Goal: Task Accomplishment & Management: Manage account settings

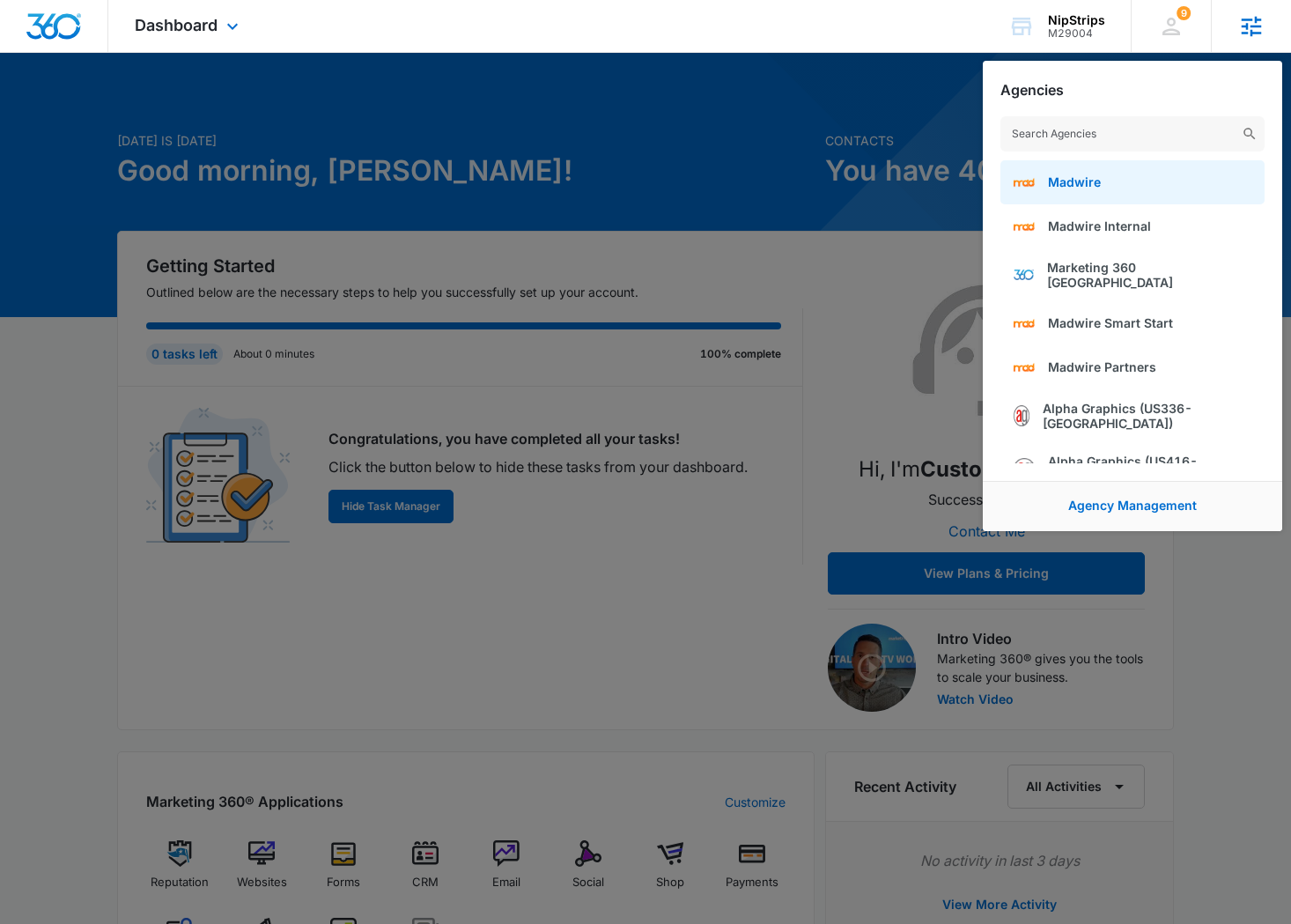
click at [1068, 194] on link "Madwire" at bounding box center [1132, 182] width 264 height 44
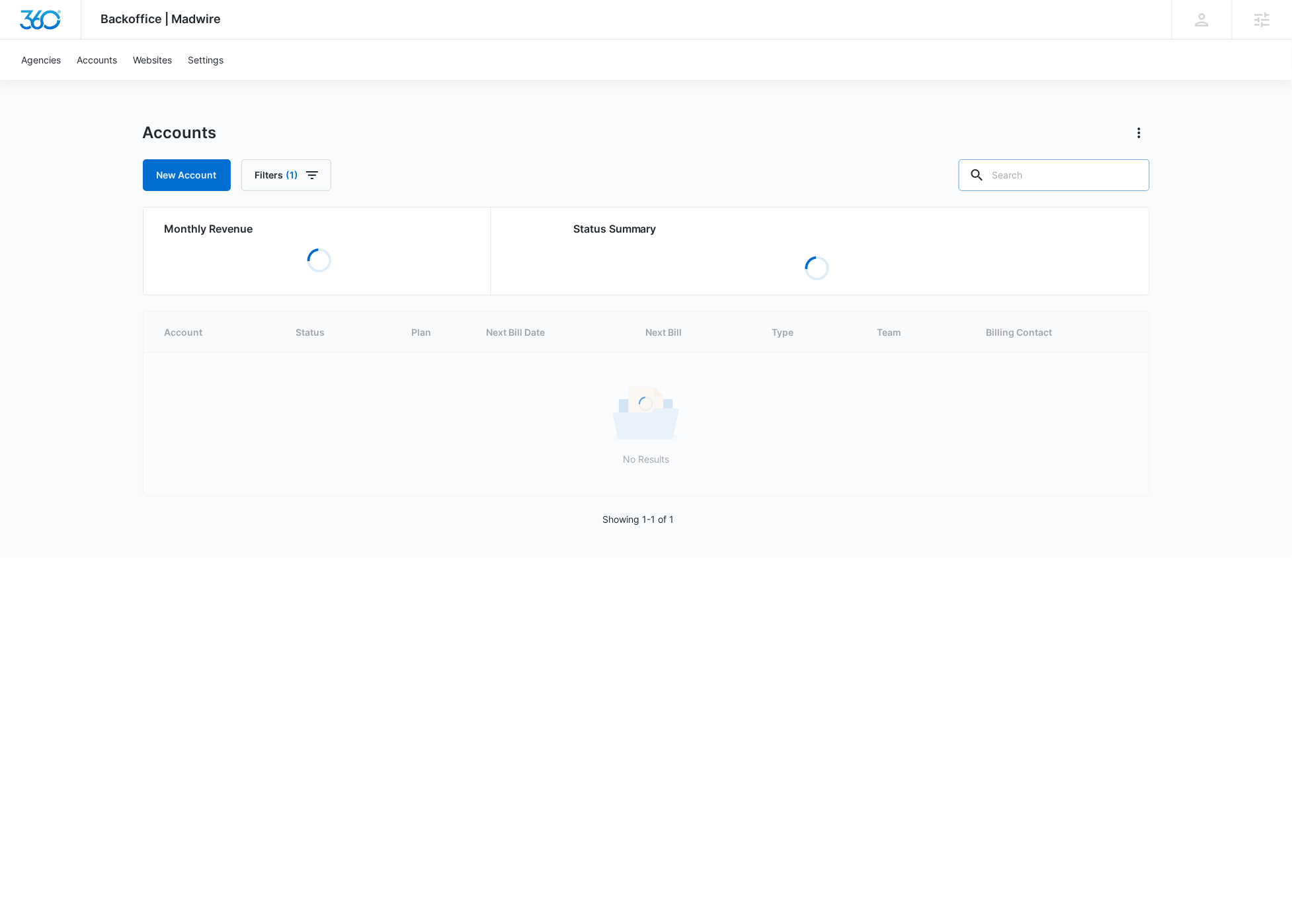
click at [1083, 178] on input "text" at bounding box center [1054, 175] width 191 height 32
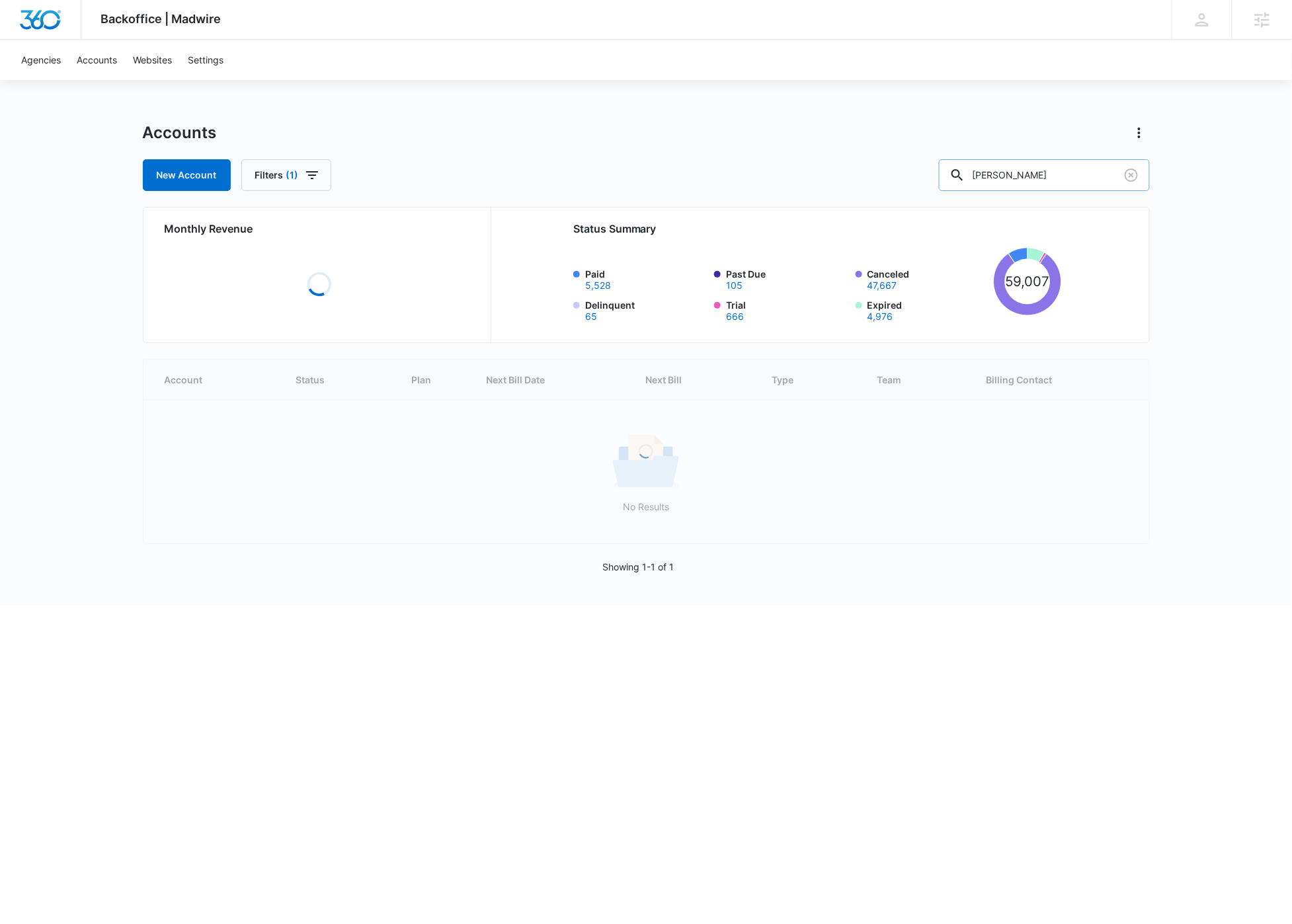
type input "conrad"
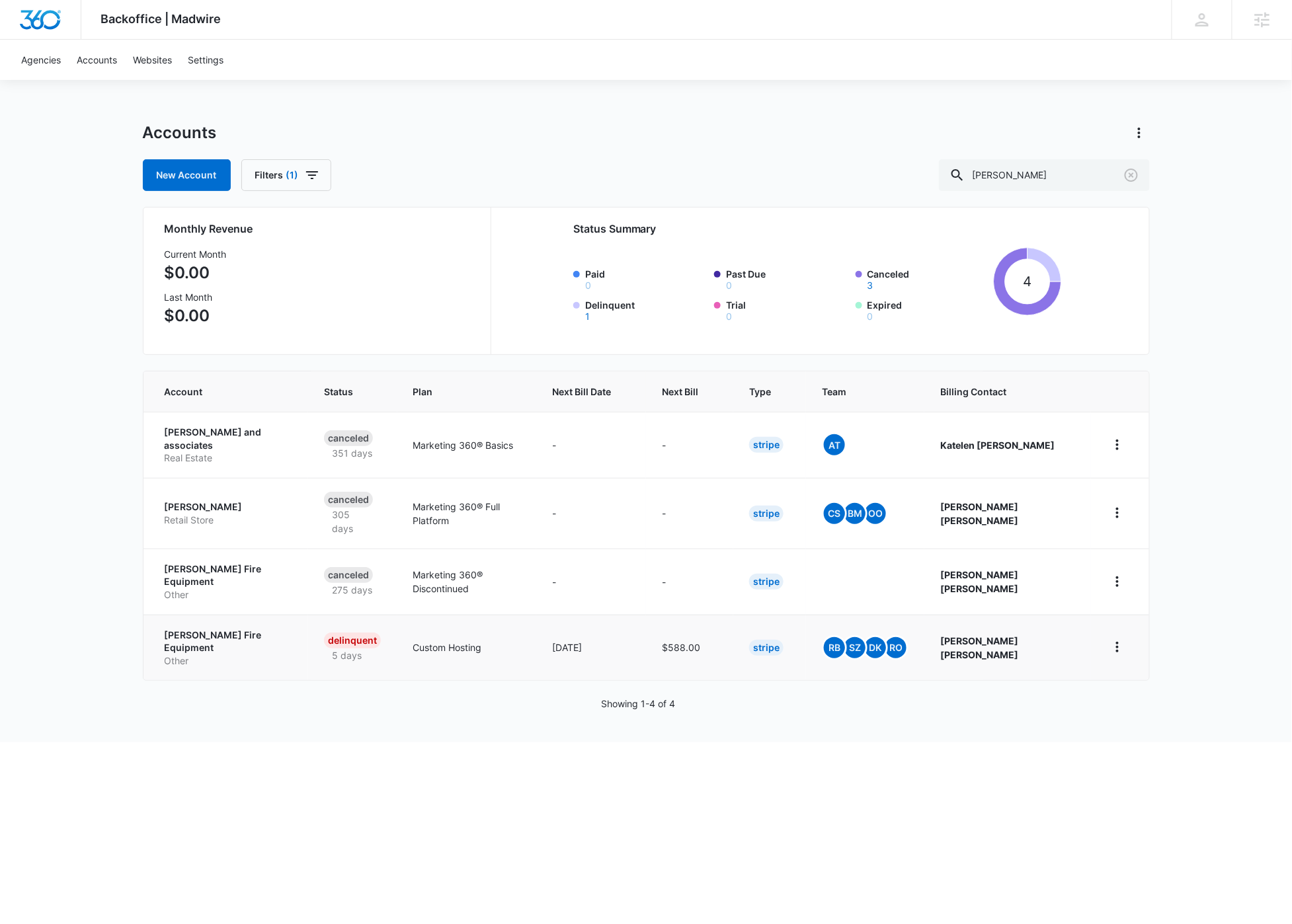
click at [217, 629] on p "Conrad Fire Equipment" at bounding box center [228, 641] width 128 height 25
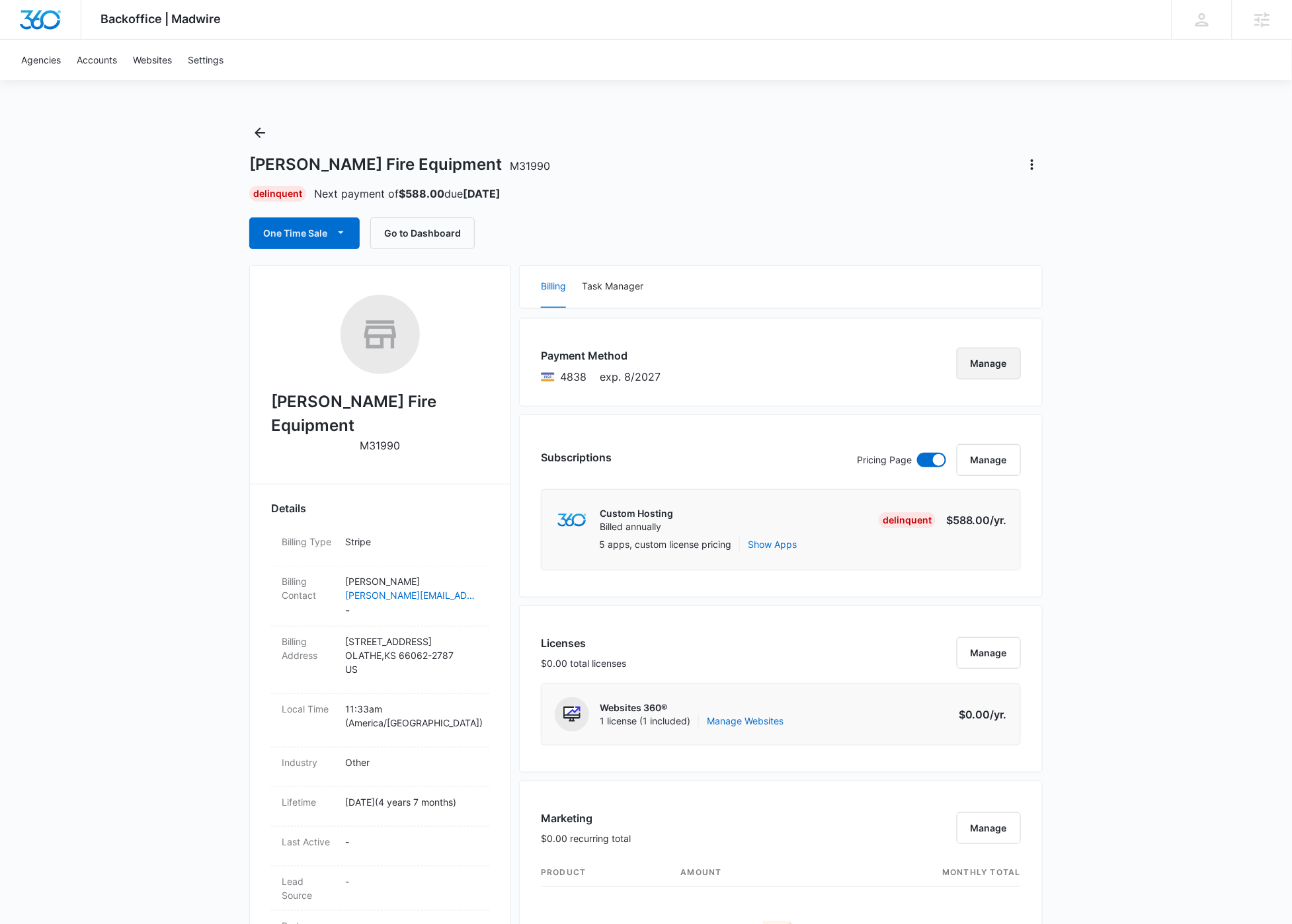
click at [999, 366] on button "Manage" at bounding box center [989, 363] width 64 height 32
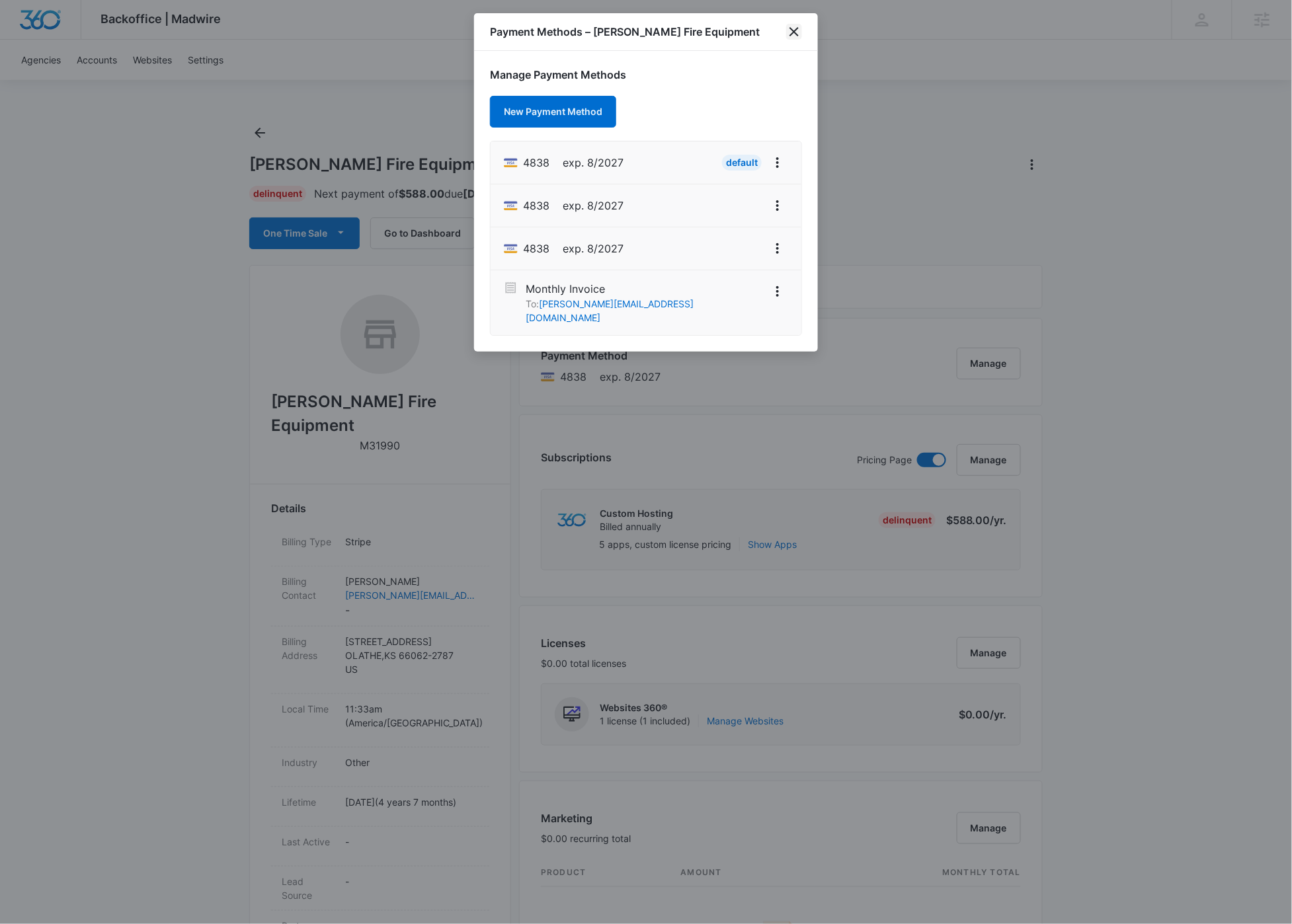
click at [799, 37] on icon "close" at bounding box center [794, 32] width 16 height 16
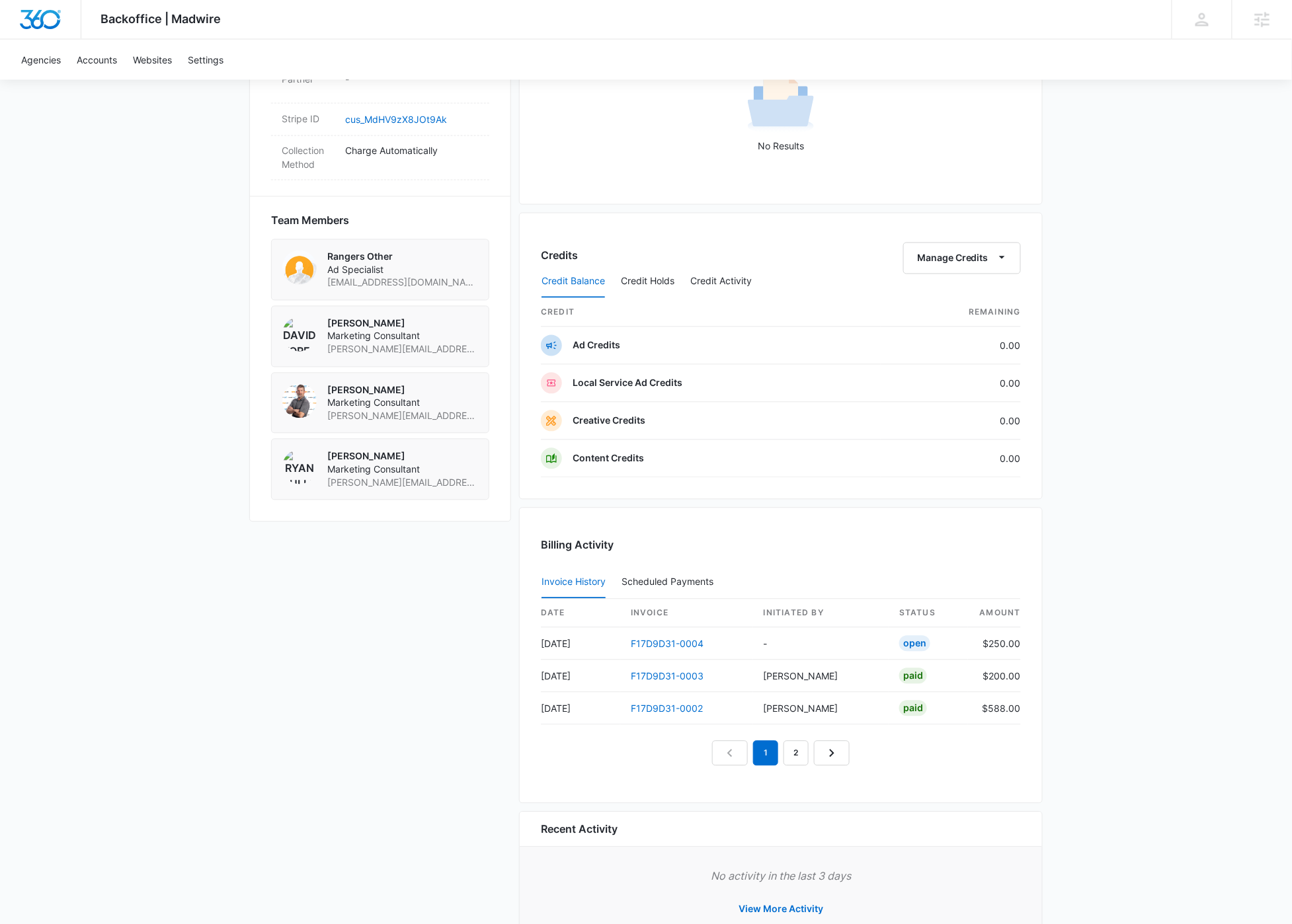
scroll to position [901, 0]
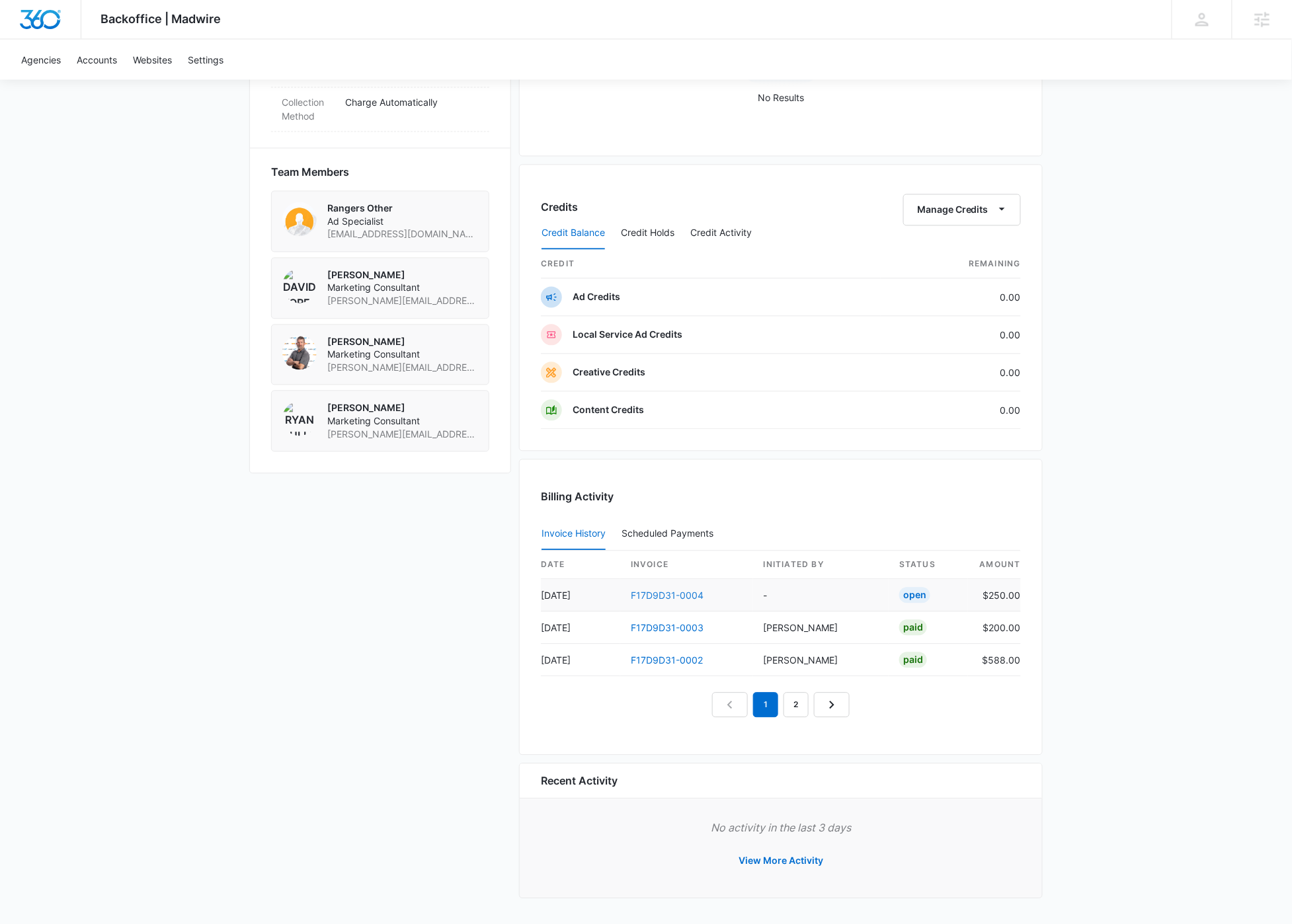
click at [653, 592] on link "F17D9D31-0004" at bounding box center [667, 595] width 73 height 11
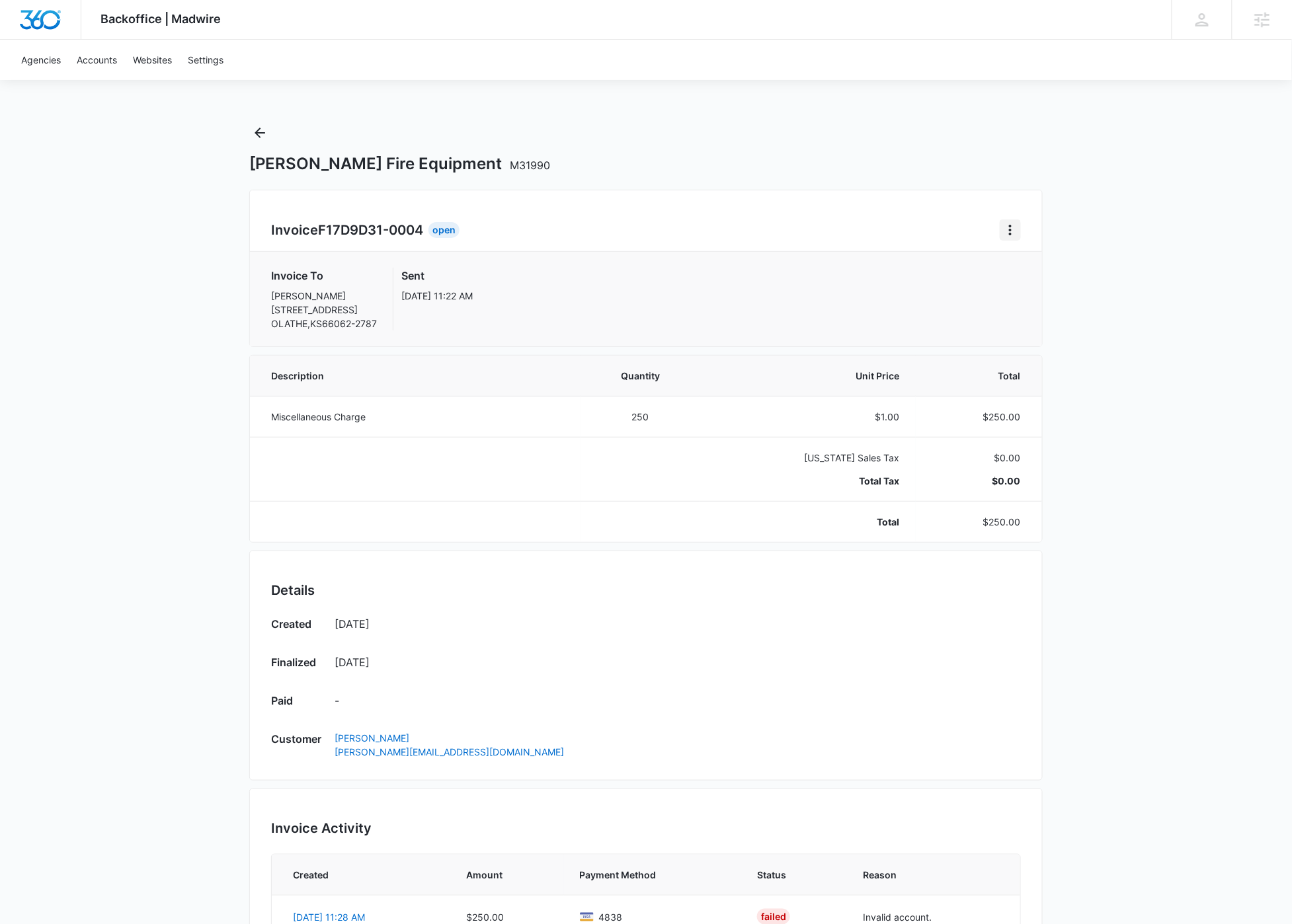
click at [1016, 235] on icon "Home" at bounding box center [1011, 230] width 16 height 16
click at [1098, 201] on div "Backoffice | Madwire Apps Settings SF Stuart Frazier stuart.frazier@madwire.com…" at bounding box center [646, 575] width 1292 height 1151
click at [263, 135] on icon "Back" at bounding box center [260, 133] width 16 height 16
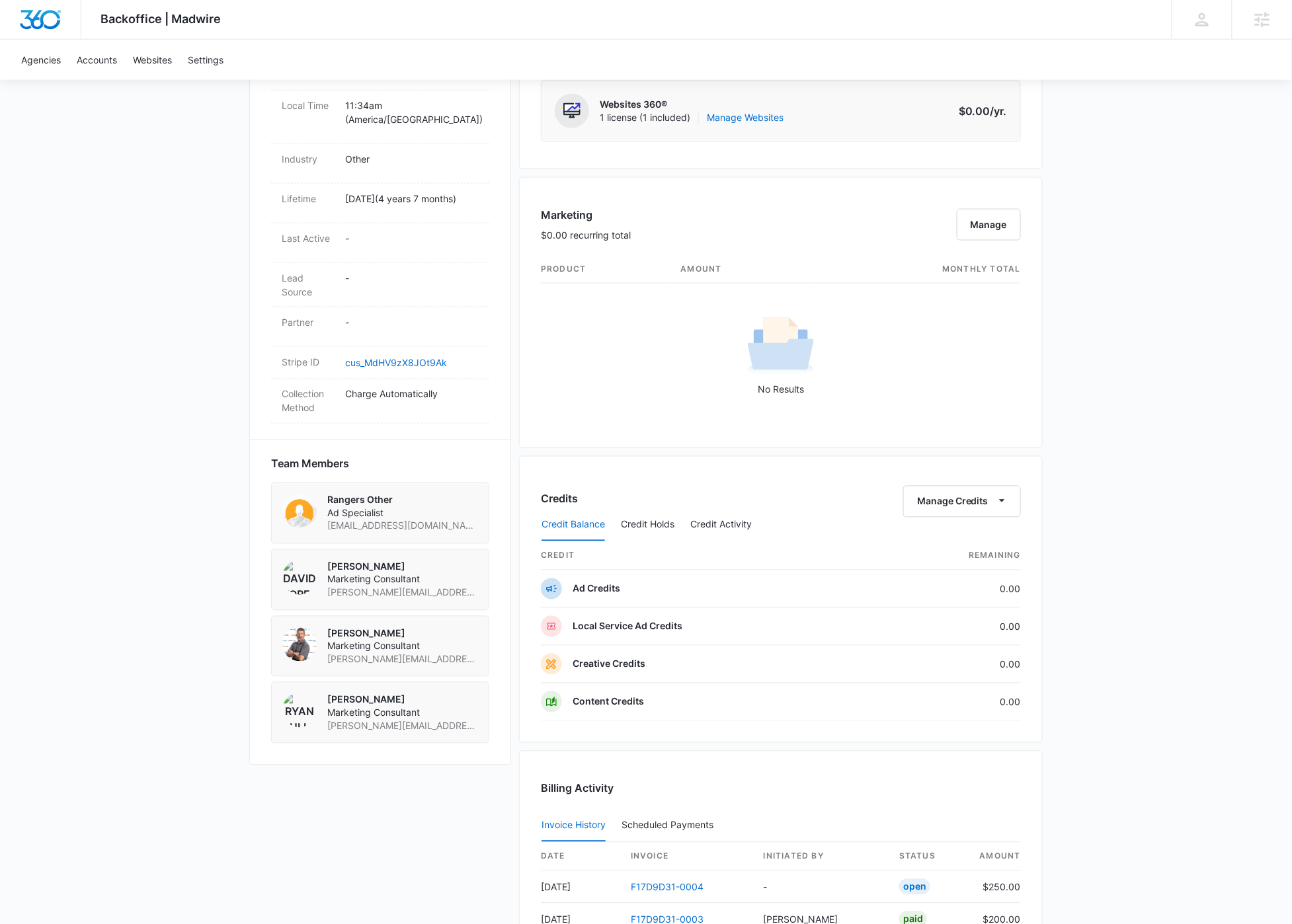
scroll to position [901, 0]
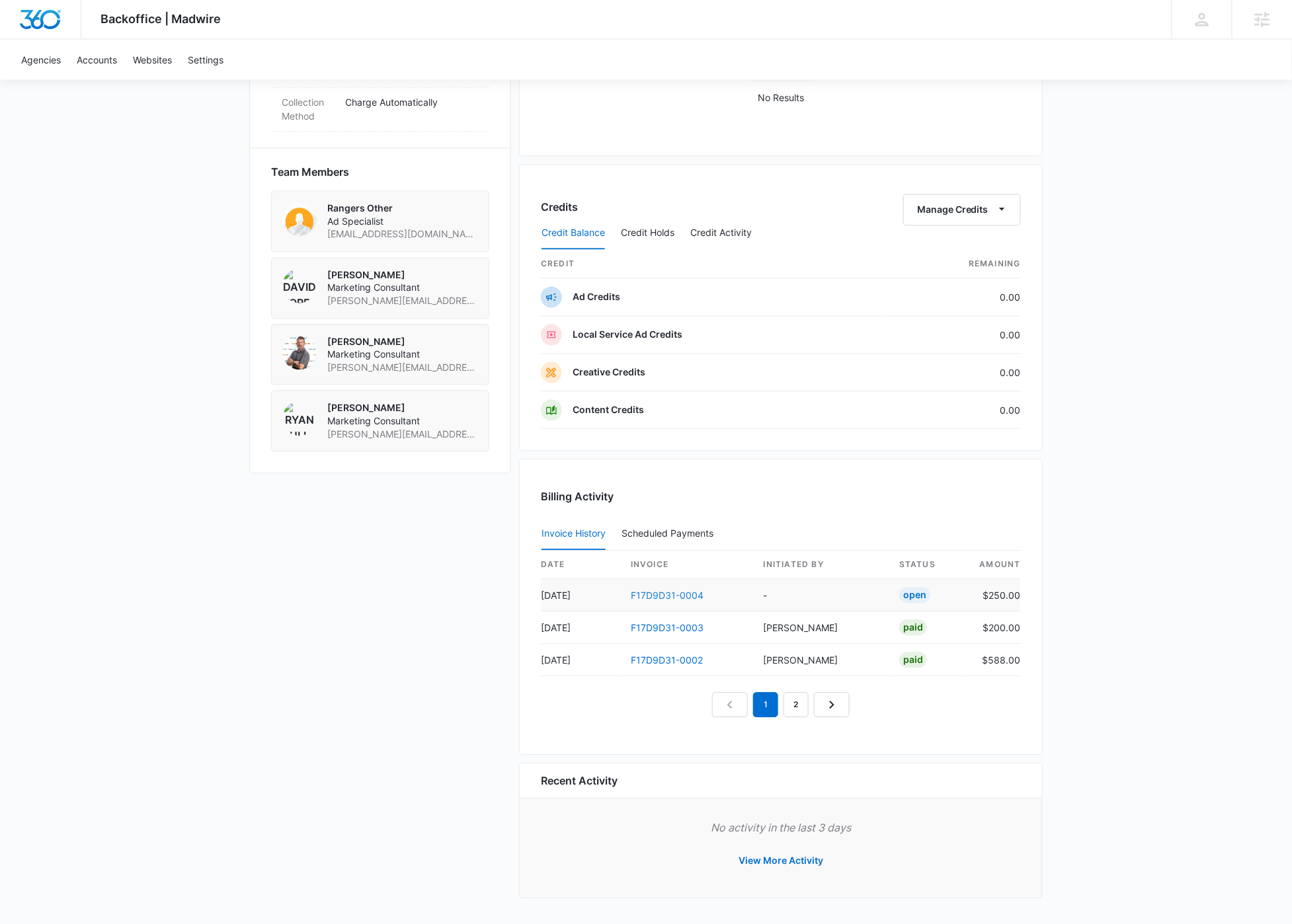
click at [666, 595] on link "F17D9D31-0004" at bounding box center [667, 595] width 73 height 11
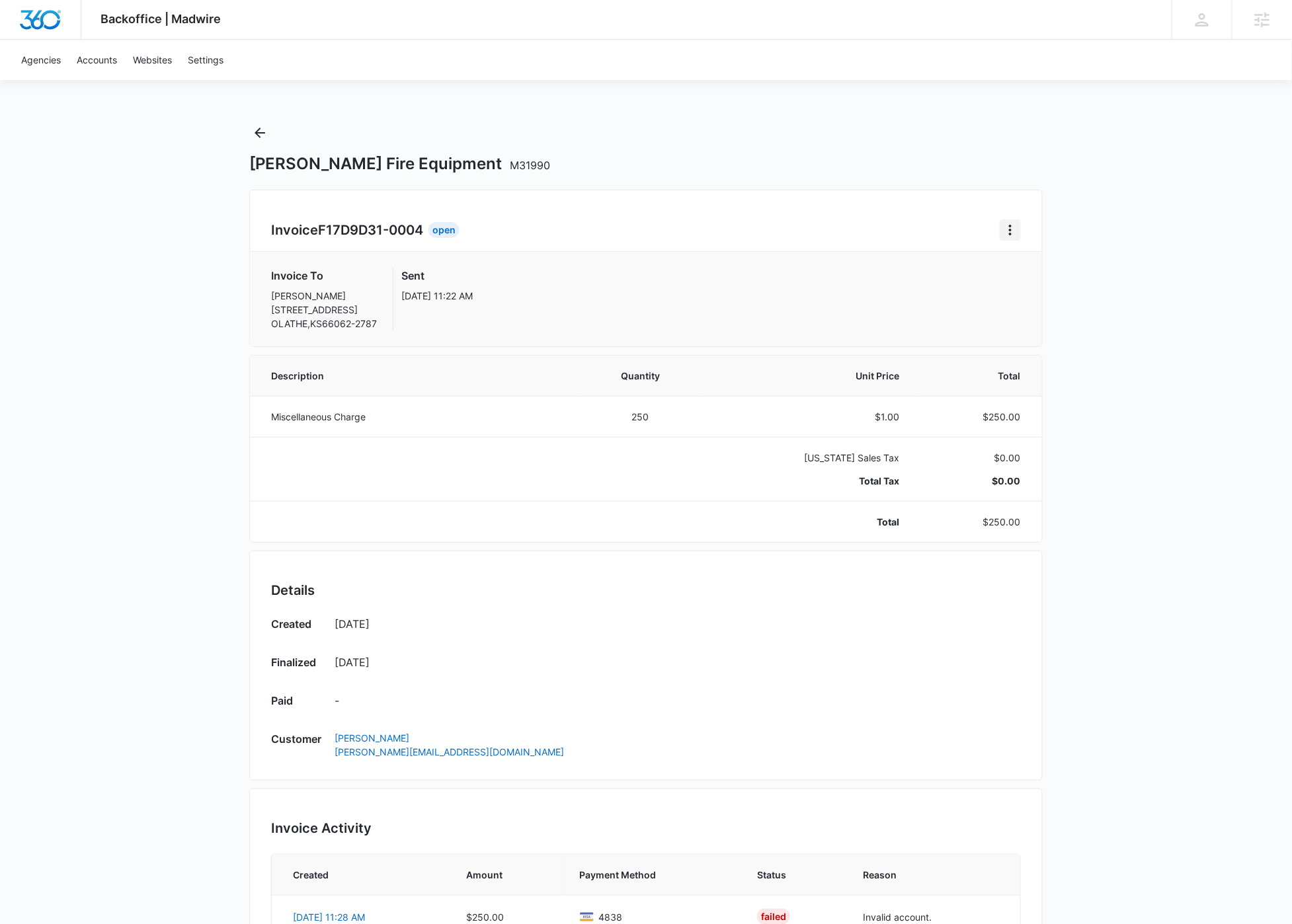
click at [1011, 230] on icon "Home" at bounding box center [1011, 230] width 3 height 11
click at [1040, 294] on button "Retry Payment" at bounding box center [1062, 286] width 124 height 20
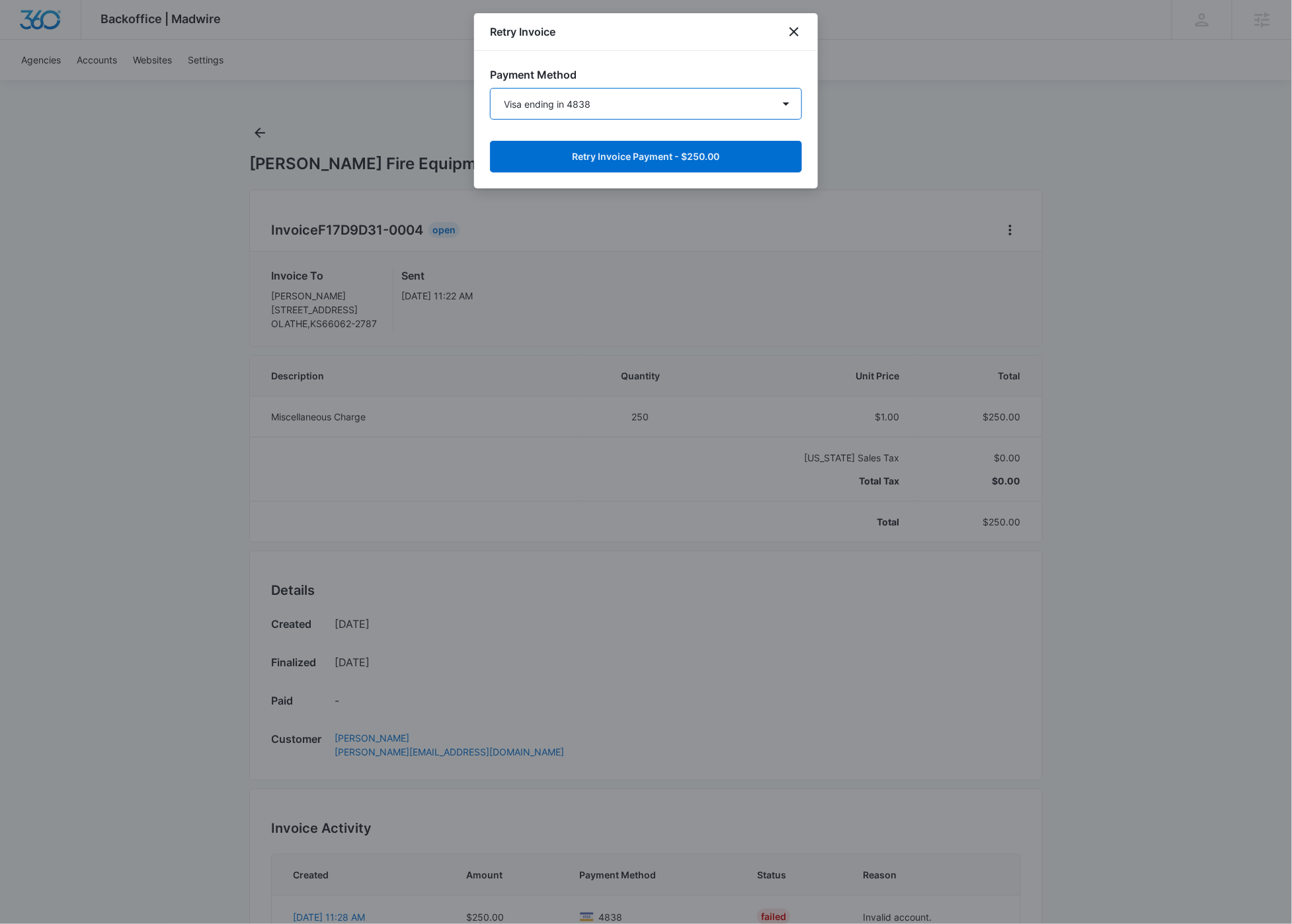
click at [758, 103] on select "Visa ending in 4838 Visa ending in 4838 Visa ending in 4838 New Payment Method" at bounding box center [646, 104] width 312 height 32
click at [683, 159] on button "Retry Invoice Payment - $250.00" at bounding box center [646, 157] width 312 height 32
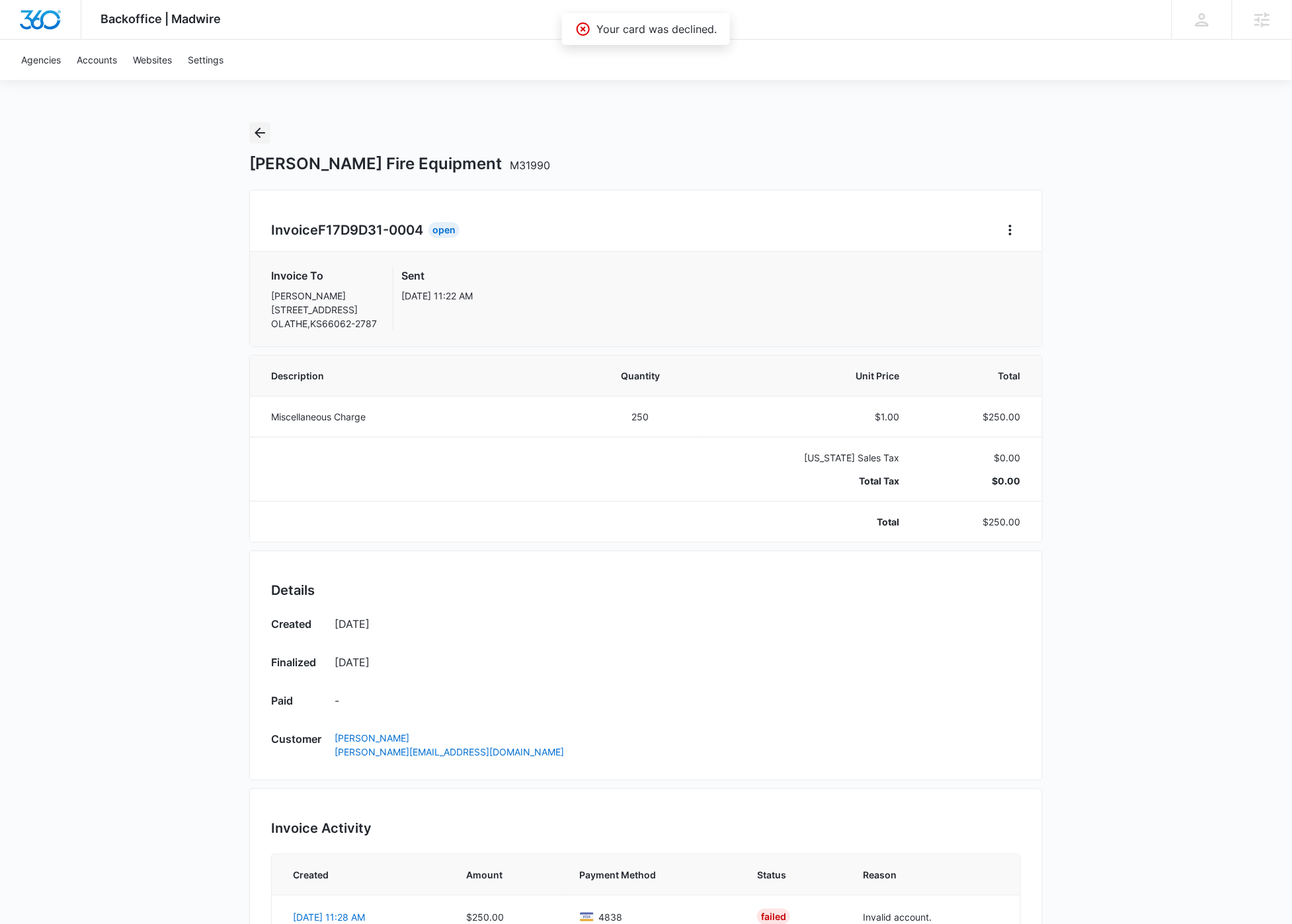
click at [261, 129] on icon "Back" at bounding box center [260, 133] width 16 height 16
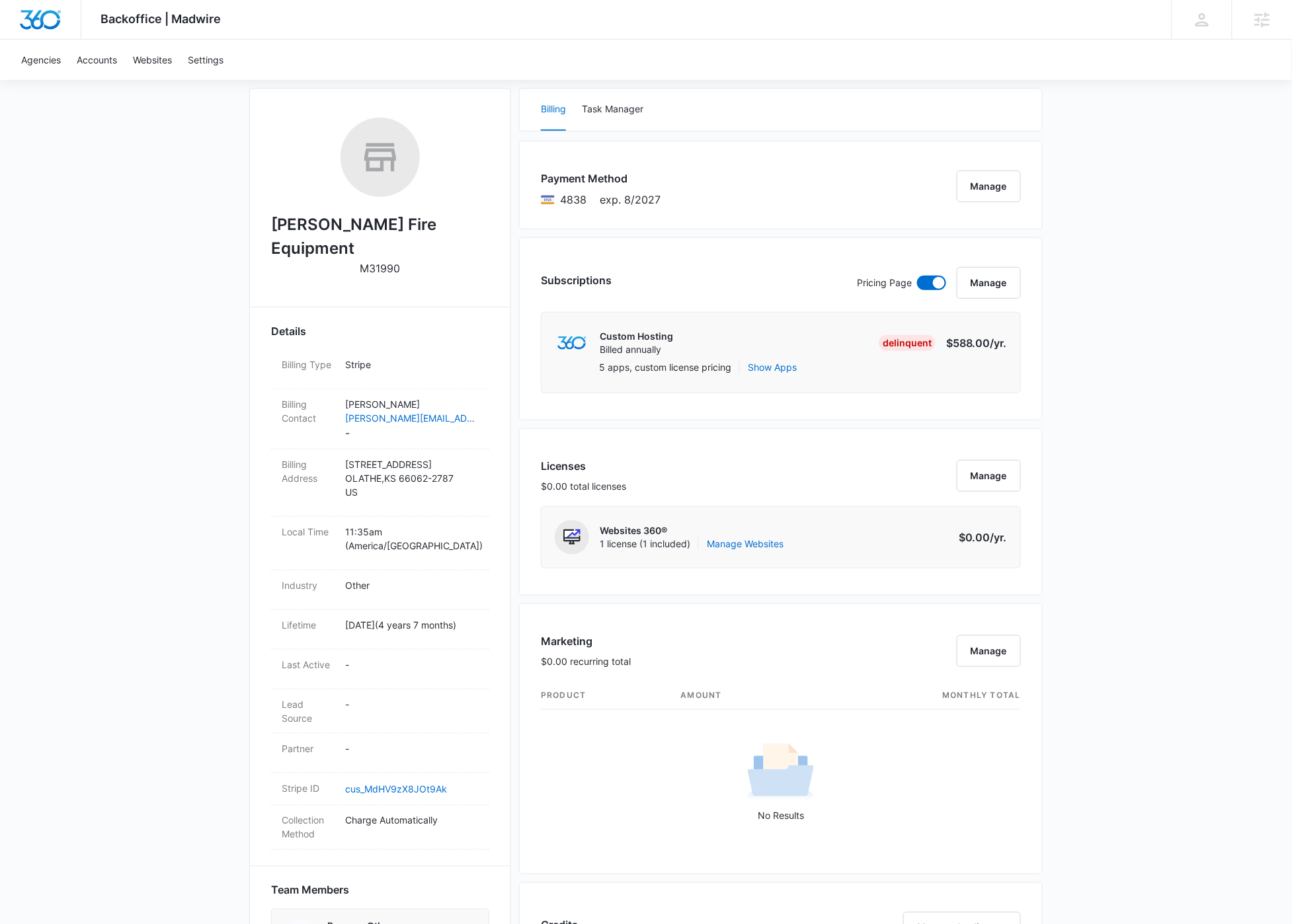
scroll to position [176, 0]
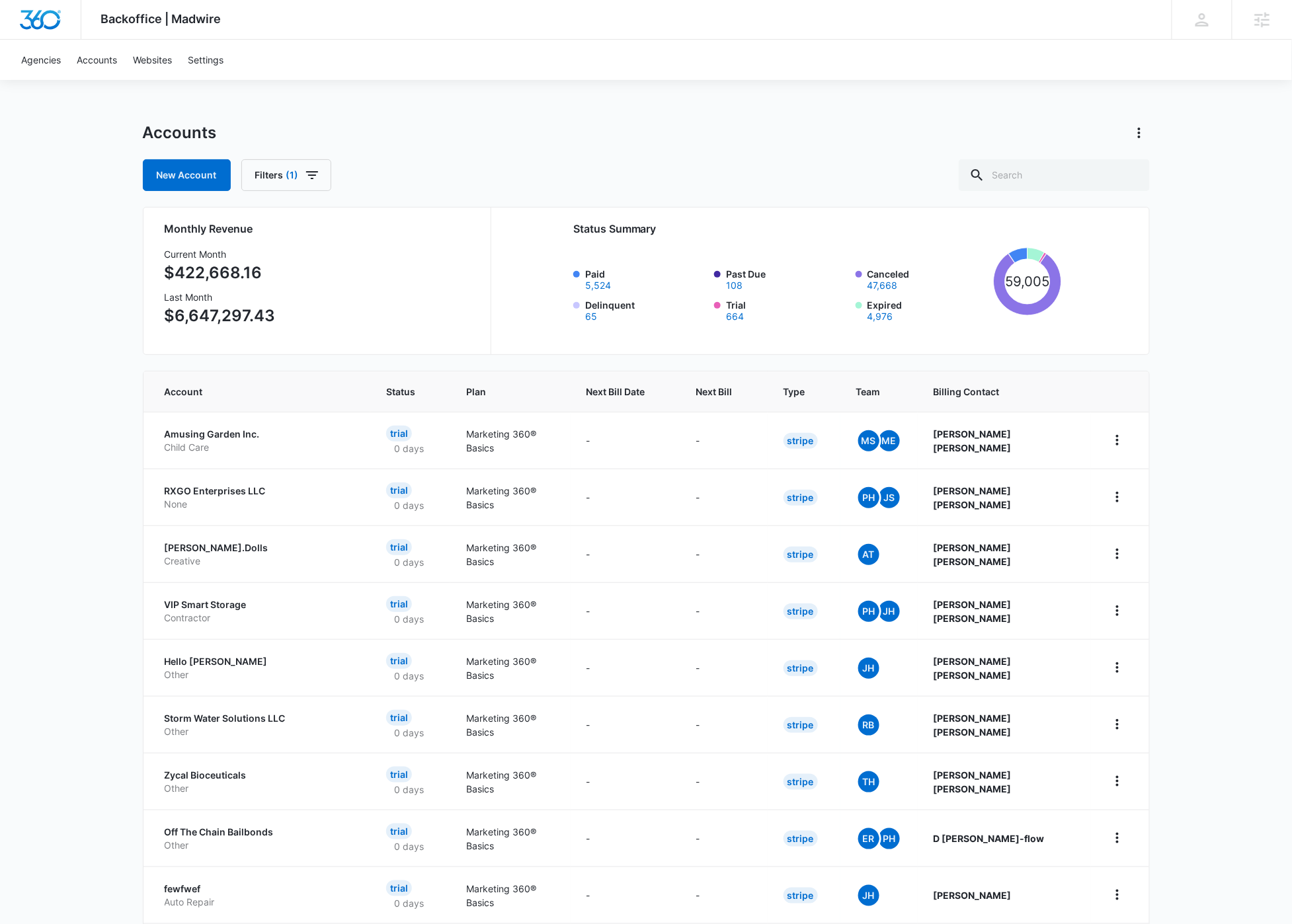
click at [802, 176] on div "New Account Filters (1)" at bounding box center [646, 175] width 1007 height 32
click at [313, 181] on icon "button" at bounding box center [312, 175] width 16 height 16
click at [386, 318] on div "Plan" at bounding box center [334, 326] width 152 height 21
click at [392, 329] on icon "Show Plan filters" at bounding box center [399, 326] width 16 height 16
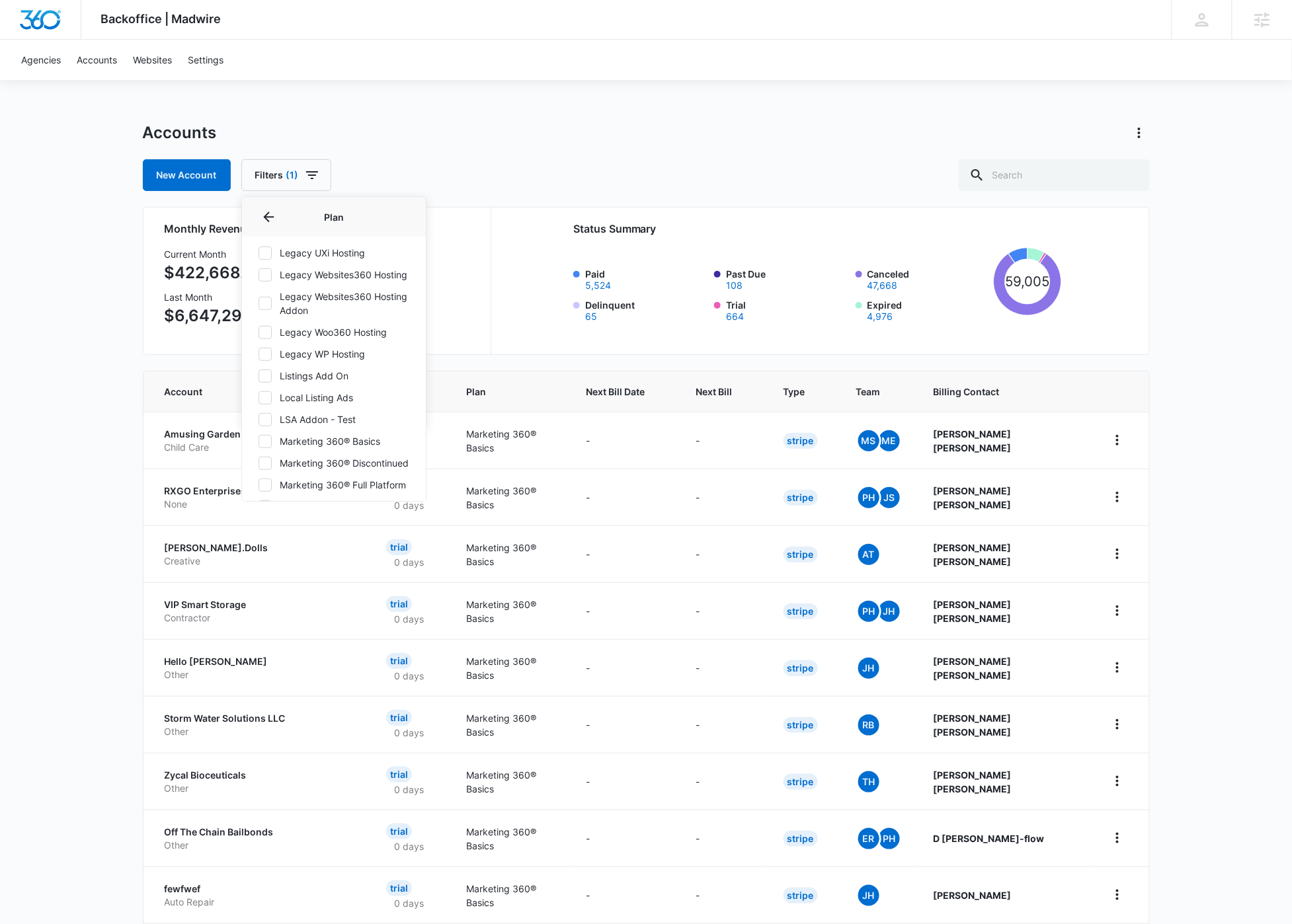
scroll to position [254, 0]
click at [266, 398] on icon at bounding box center [265, 396] width 8 height 6
click at [259, 397] on input "Local Listing Ads" at bounding box center [258, 396] width 1 height 1
checkbox input "true"
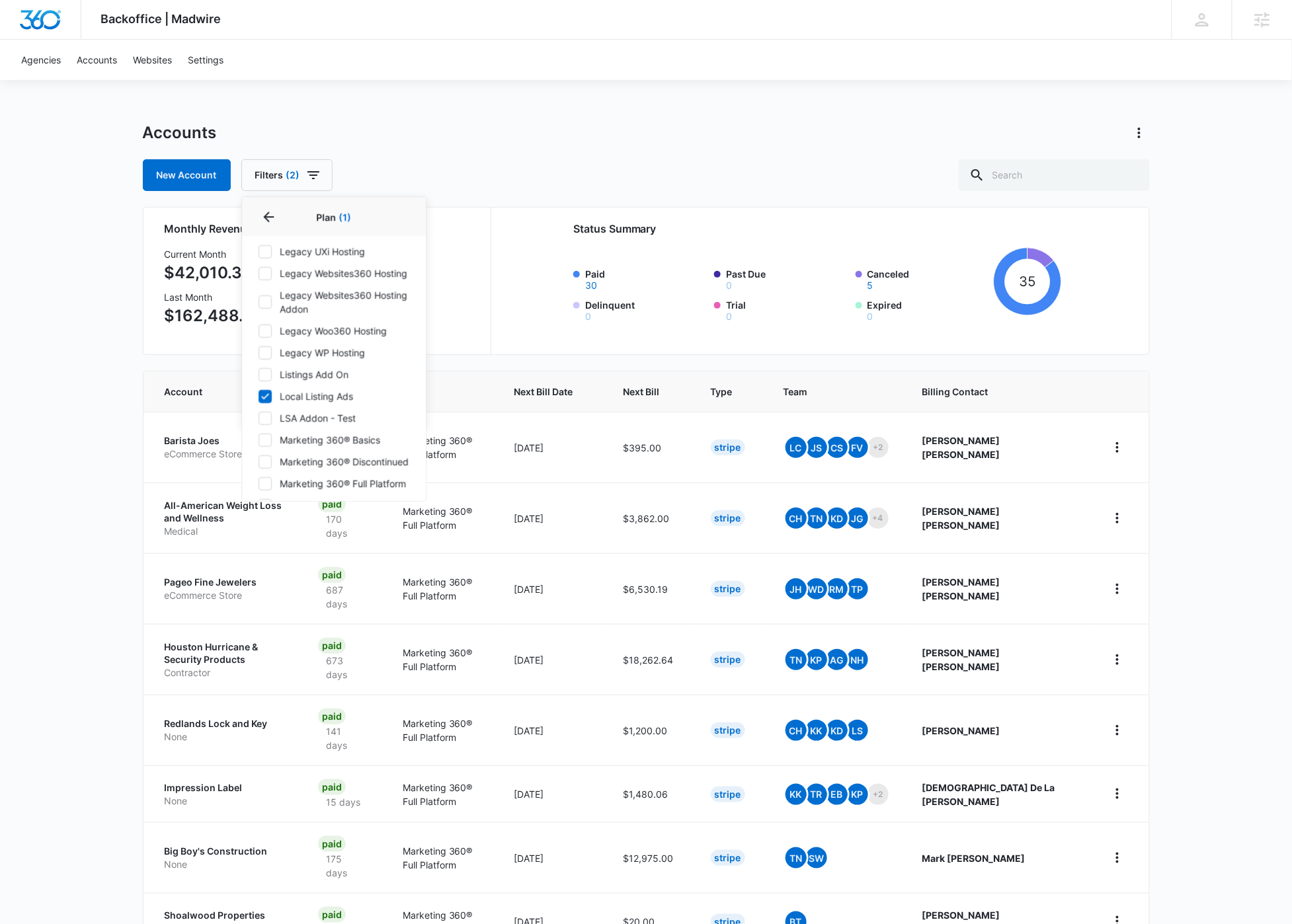
click at [599, 121] on div "Backoffice | Madwire Apps Settings SF Stuart Frazier stuart.frazier@madwire.com…" at bounding box center [646, 582] width 1292 height 1165
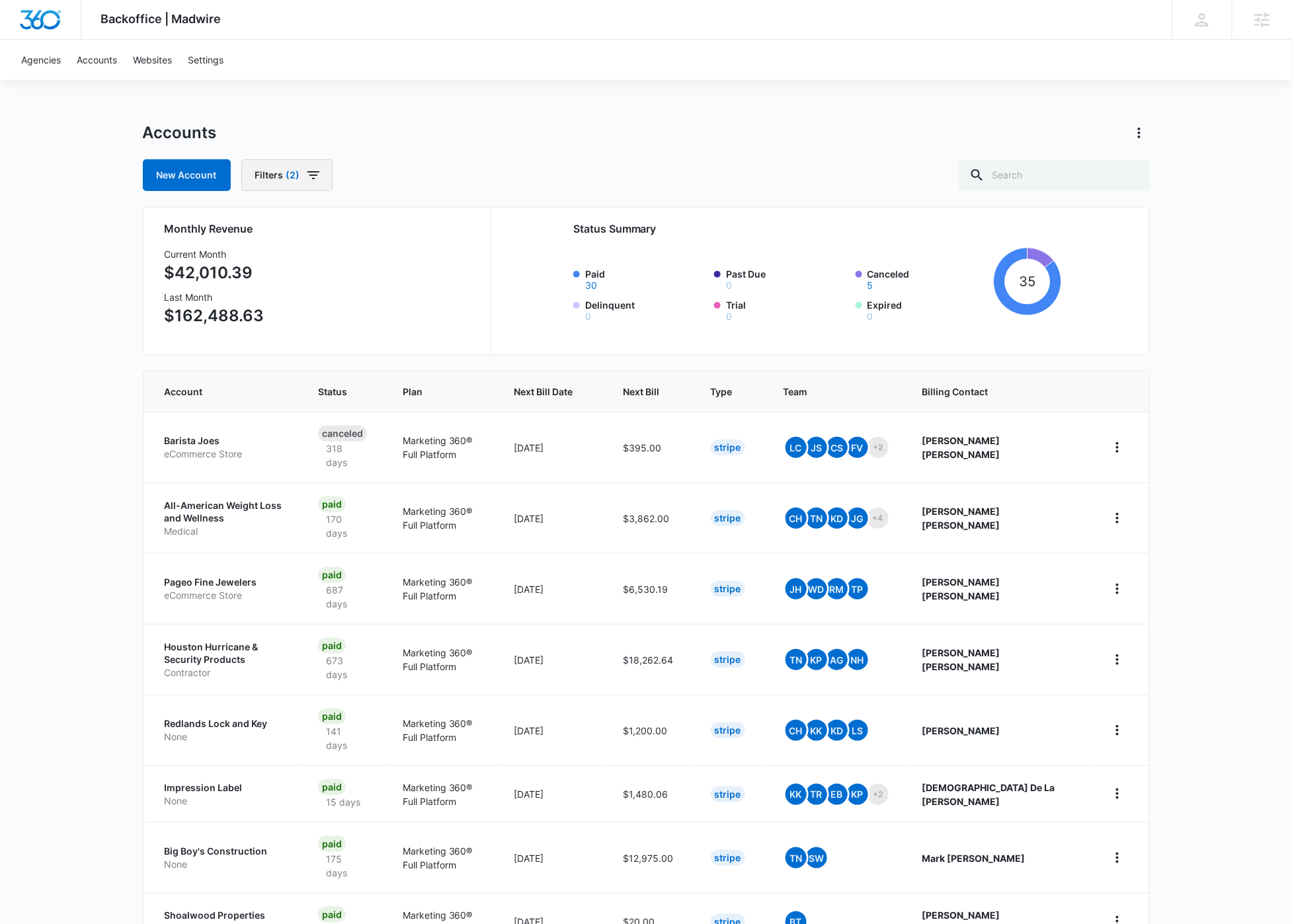
click at [318, 172] on icon "button" at bounding box center [313, 175] width 16 height 16
click at [396, 297] on icon "Show Billing Type filters" at bounding box center [399, 292] width 16 height 16
click at [468, 92] on div "Backoffice | Madwire Apps Settings SF Stuart Frazier stuart.frazier@madwire.com…" at bounding box center [646, 582] width 1292 height 1165
click at [307, 176] on icon "button" at bounding box center [313, 175] width 16 height 16
click at [396, 257] on icon "Show Billing Status filters" at bounding box center [399, 258] width 16 height 16
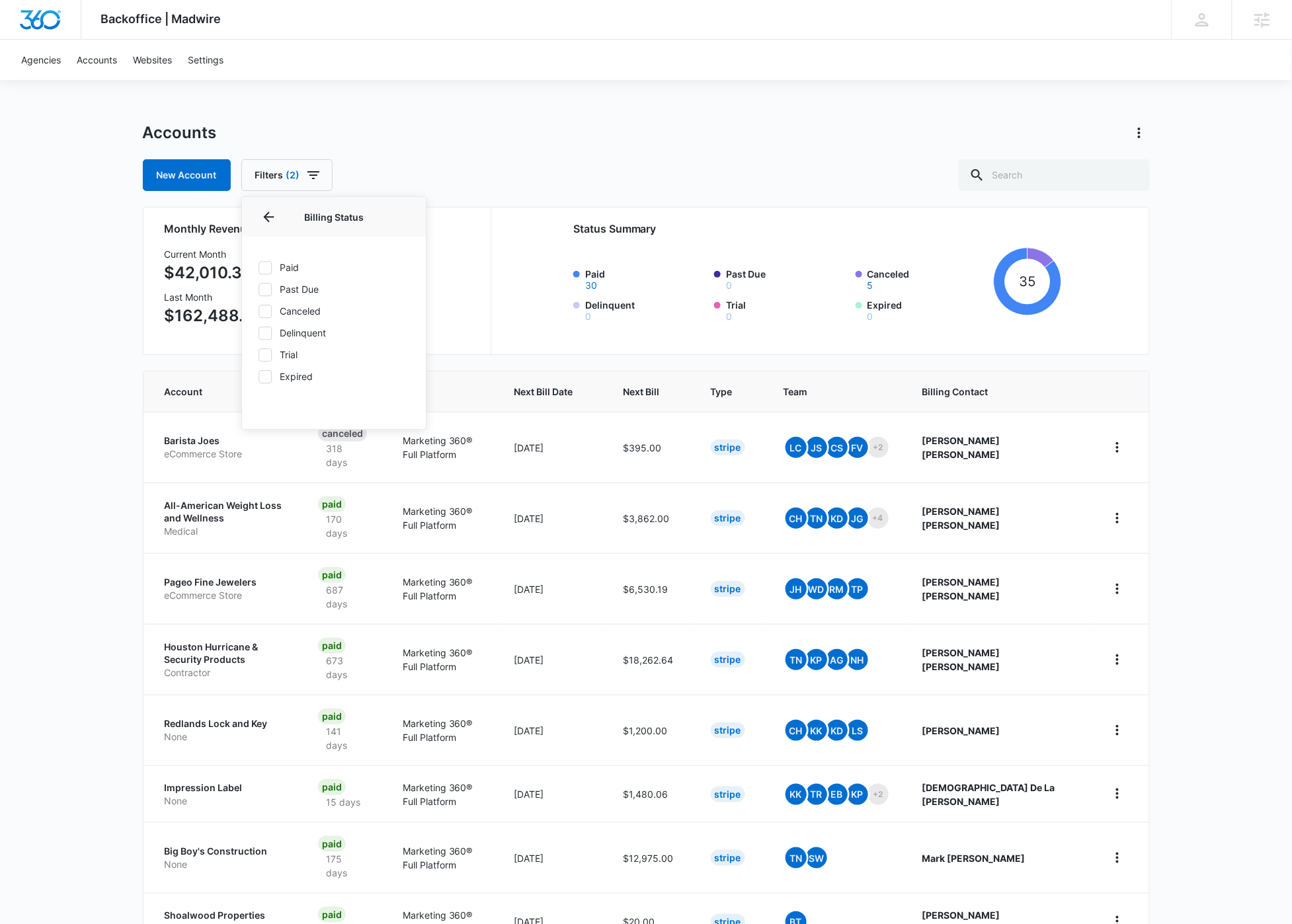
click at [265, 268] on icon at bounding box center [265, 268] width 12 height 12
click at [259, 268] on input "Paid" at bounding box center [258, 267] width 1 height 1
checkbox input "true"
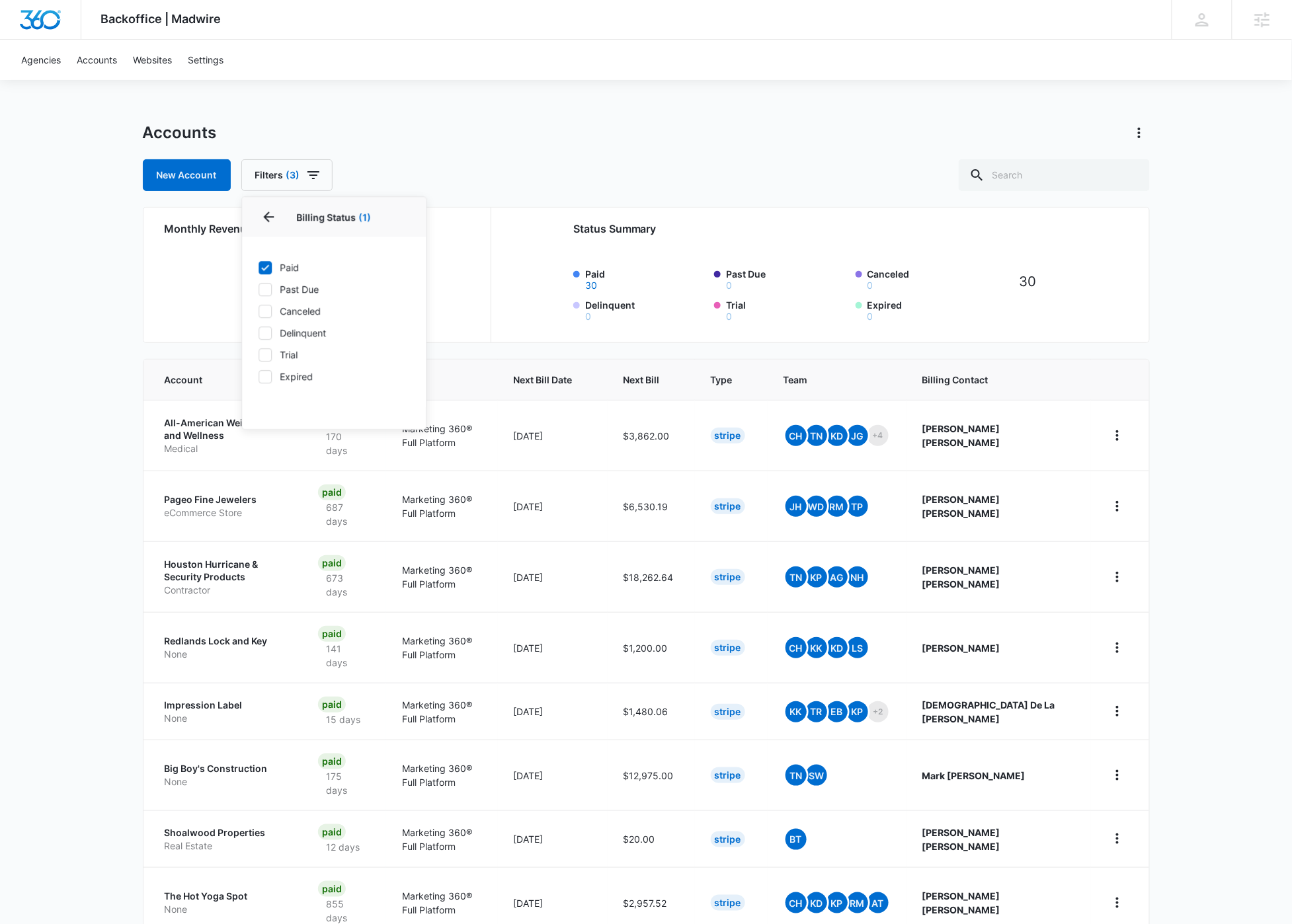
click at [511, 155] on div "Accounts New Account Filters (3) Agency Billing Status 1 Billing Status (1) Pai…" at bounding box center [646, 156] width 1007 height 69
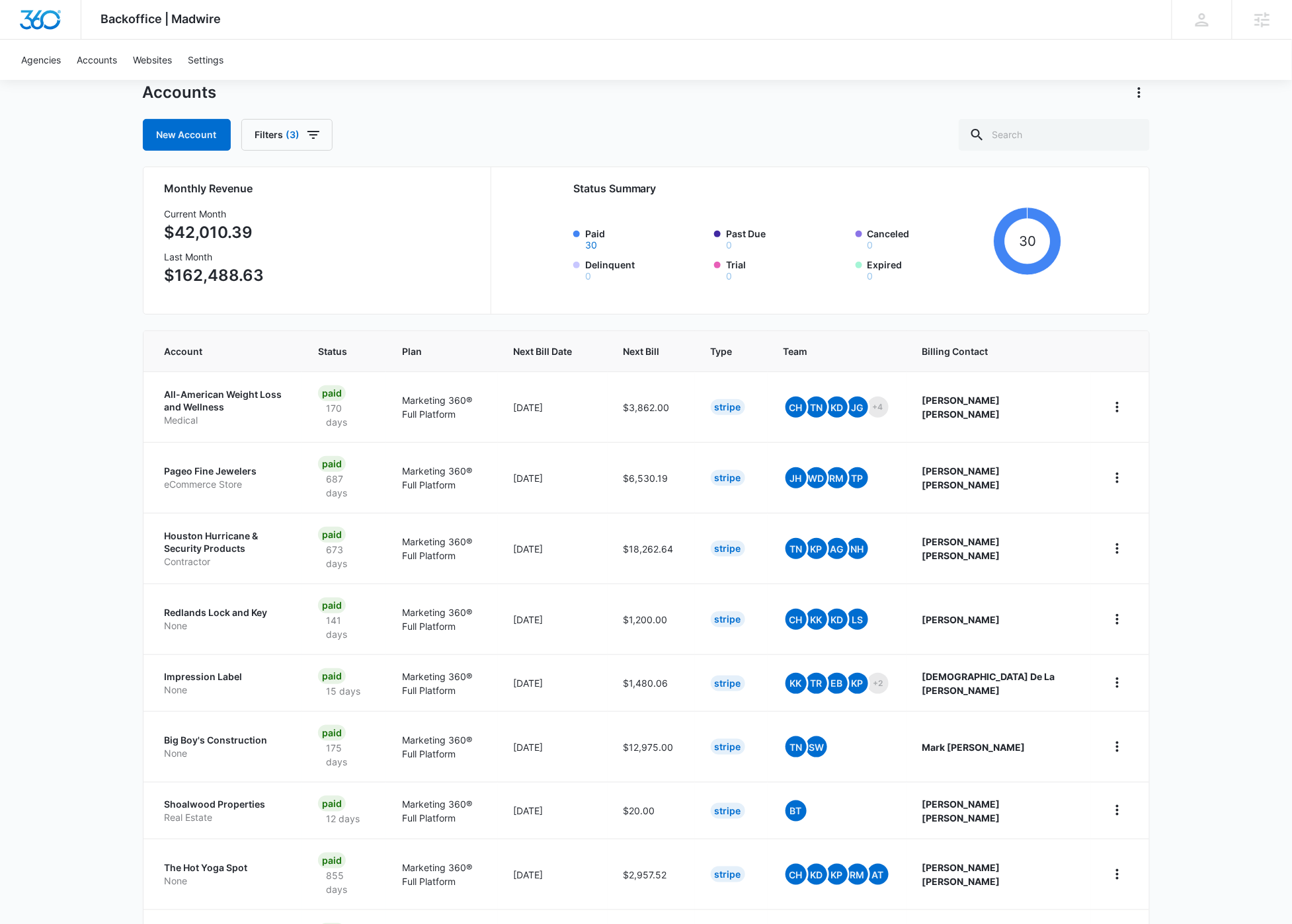
scroll to position [40, 0]
click at [318, 134] on icon "button" at bounding box center [313, 136] width 16 height 16
click at [396, 284] on icon "Show Plan filters" at bounding box center [399, 287] width 16 height 16
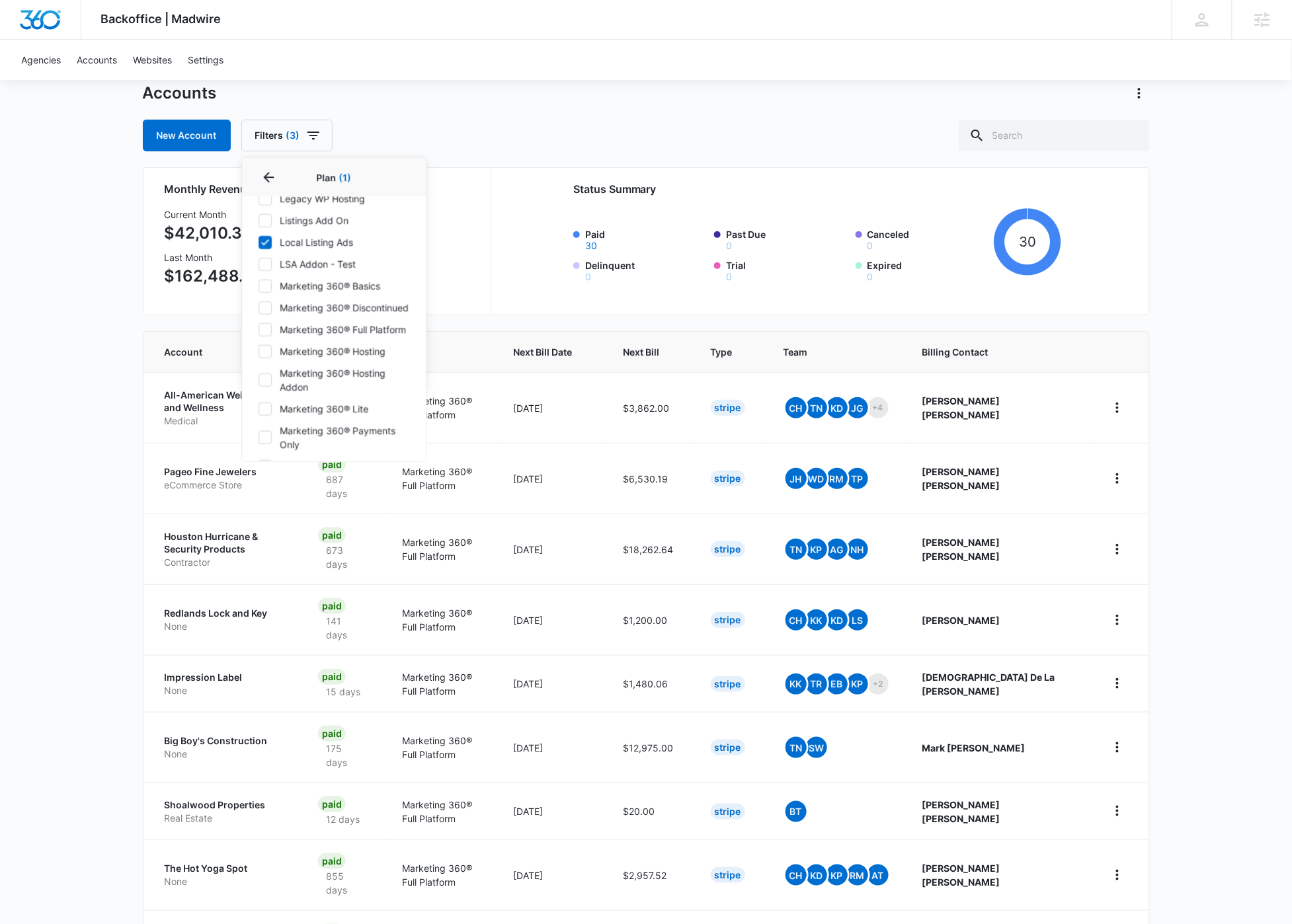
scroll to position [363, 0]
click at [270, 267] on icon at bounding box center [265, 269] width 12 height 12
click at [259, 268] on input "LSA Addon - Test" at bounding box center [258, 268] width 1 height 1
checkbox input "true"
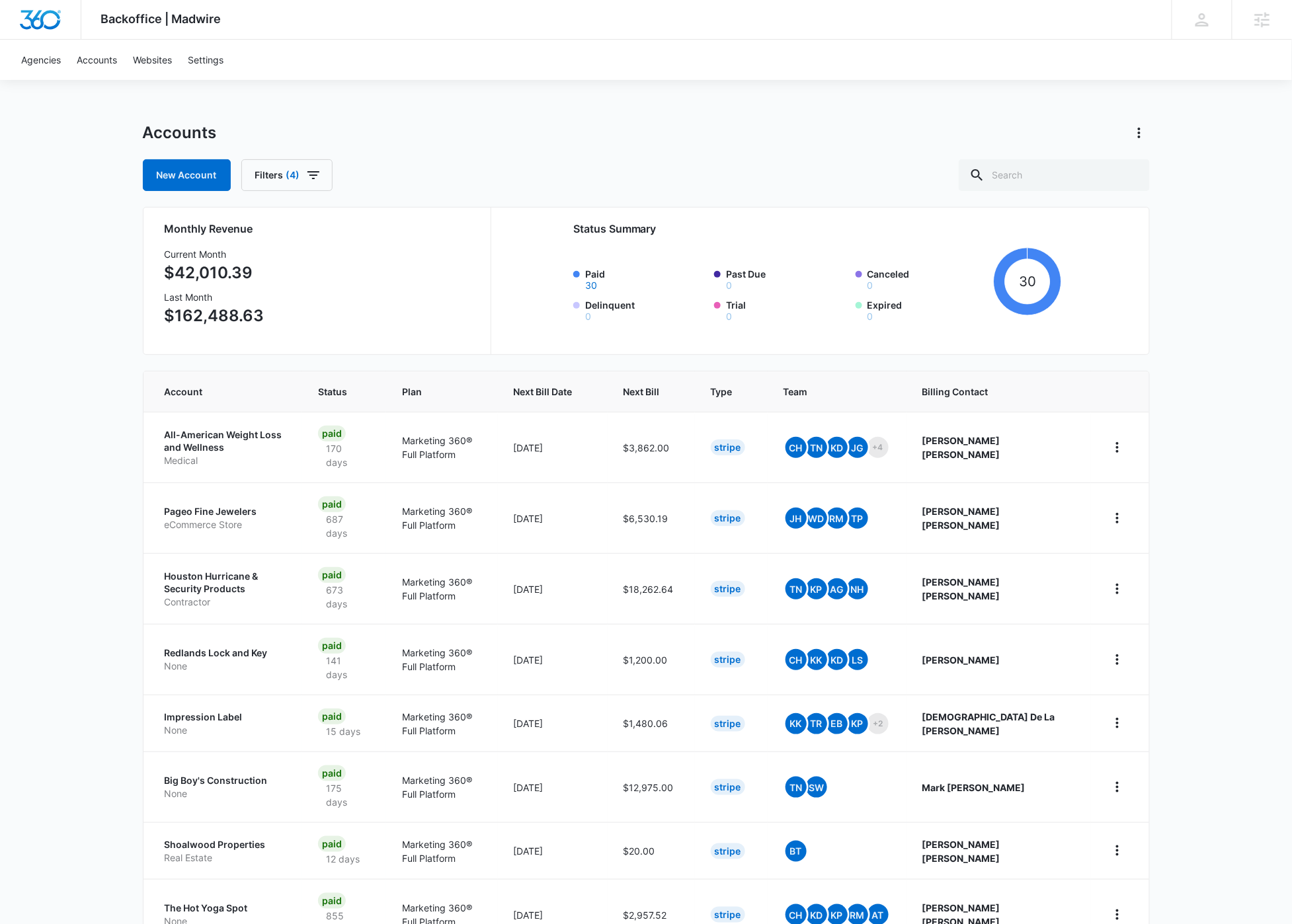
click at [98, 352] on div "Backoffice | Madwire Apps Settings SF Stuart Frazier stuart.frazier@madwire.com…" at bounding box center [646, 580] width 1292 height 1160
click at [313, 184] on button "Filters (4)" at bounding box center [286, 175] width 91 height 32
click at [374, 411] on button "Clear All" at bounding box center [334, 409] width 152 height 25
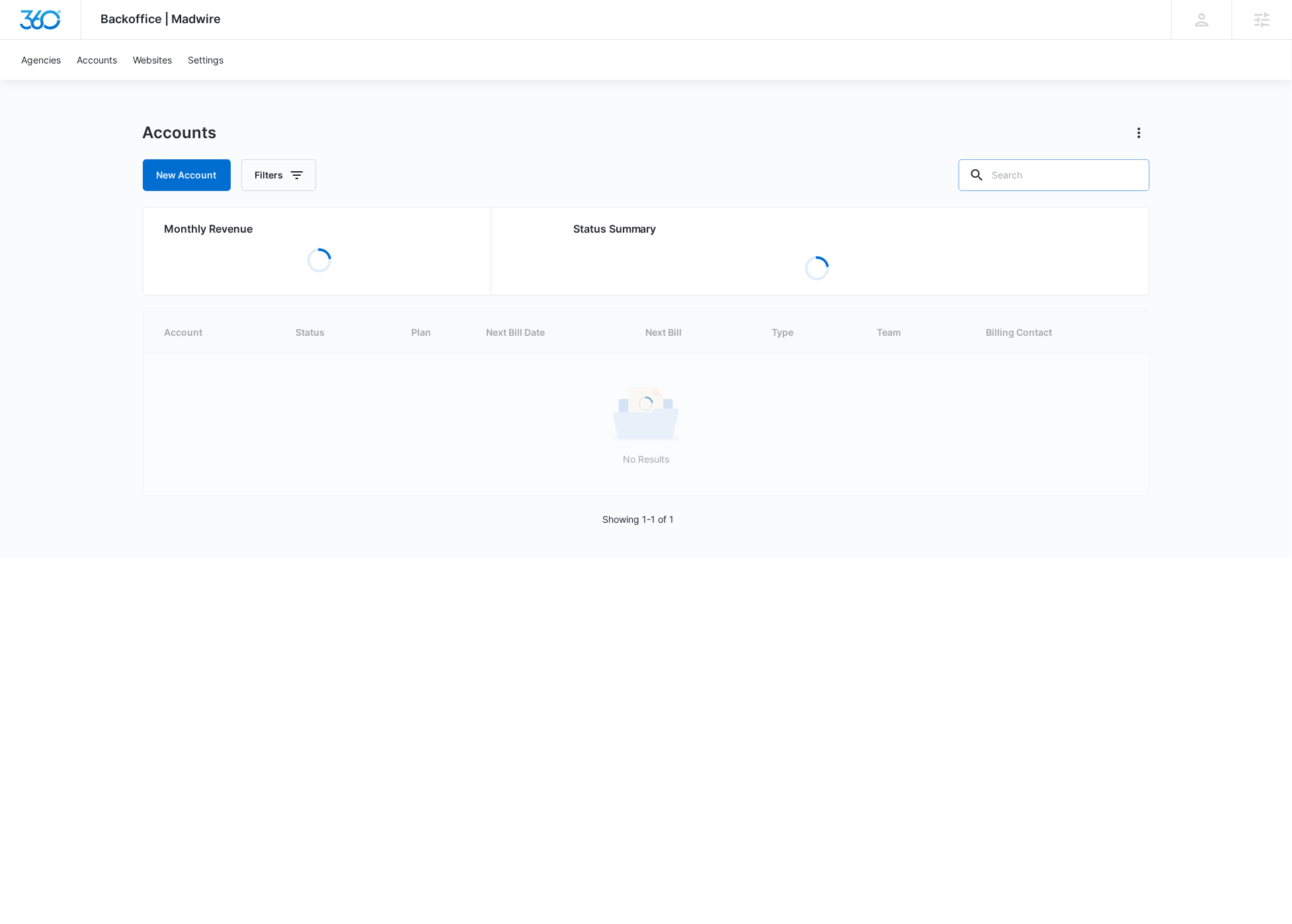
click at [1083, 174] on input "text" at bounding box center [1054, 175] width 191 height 32
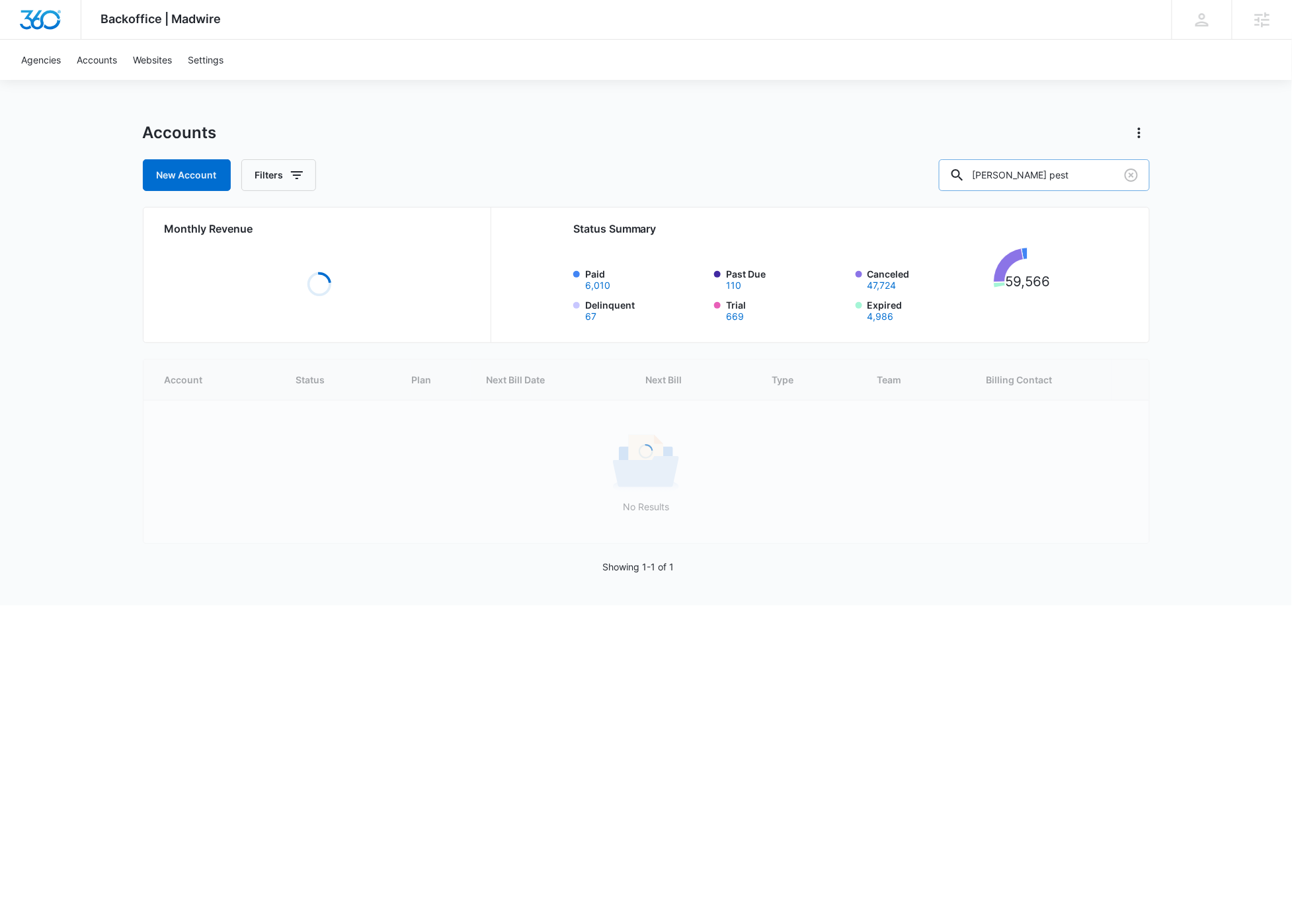
type input "knox pest"
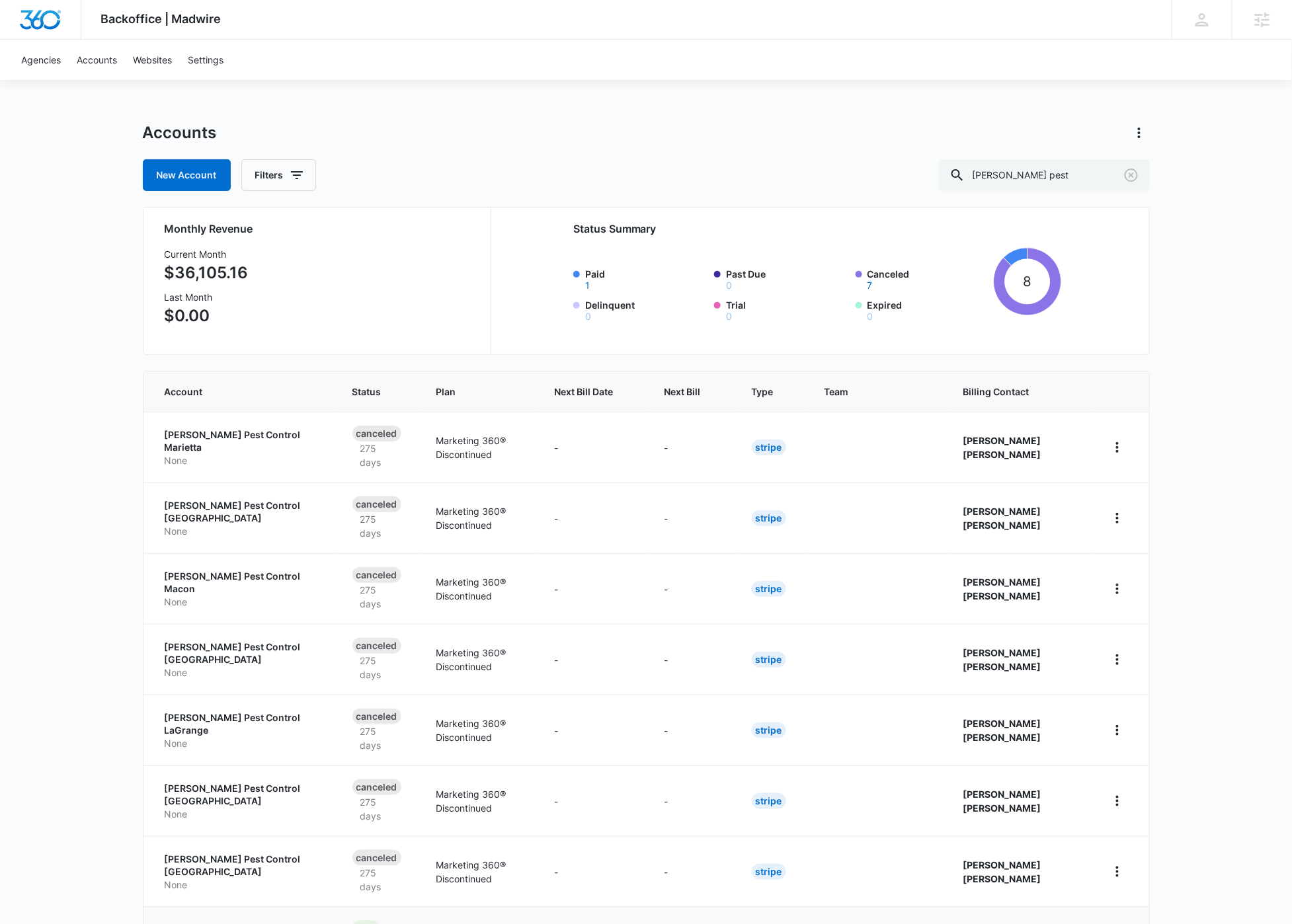
click at [194, 923] on p "Knox Pest Control" at bounding box center [242, 936] width 156 height 13
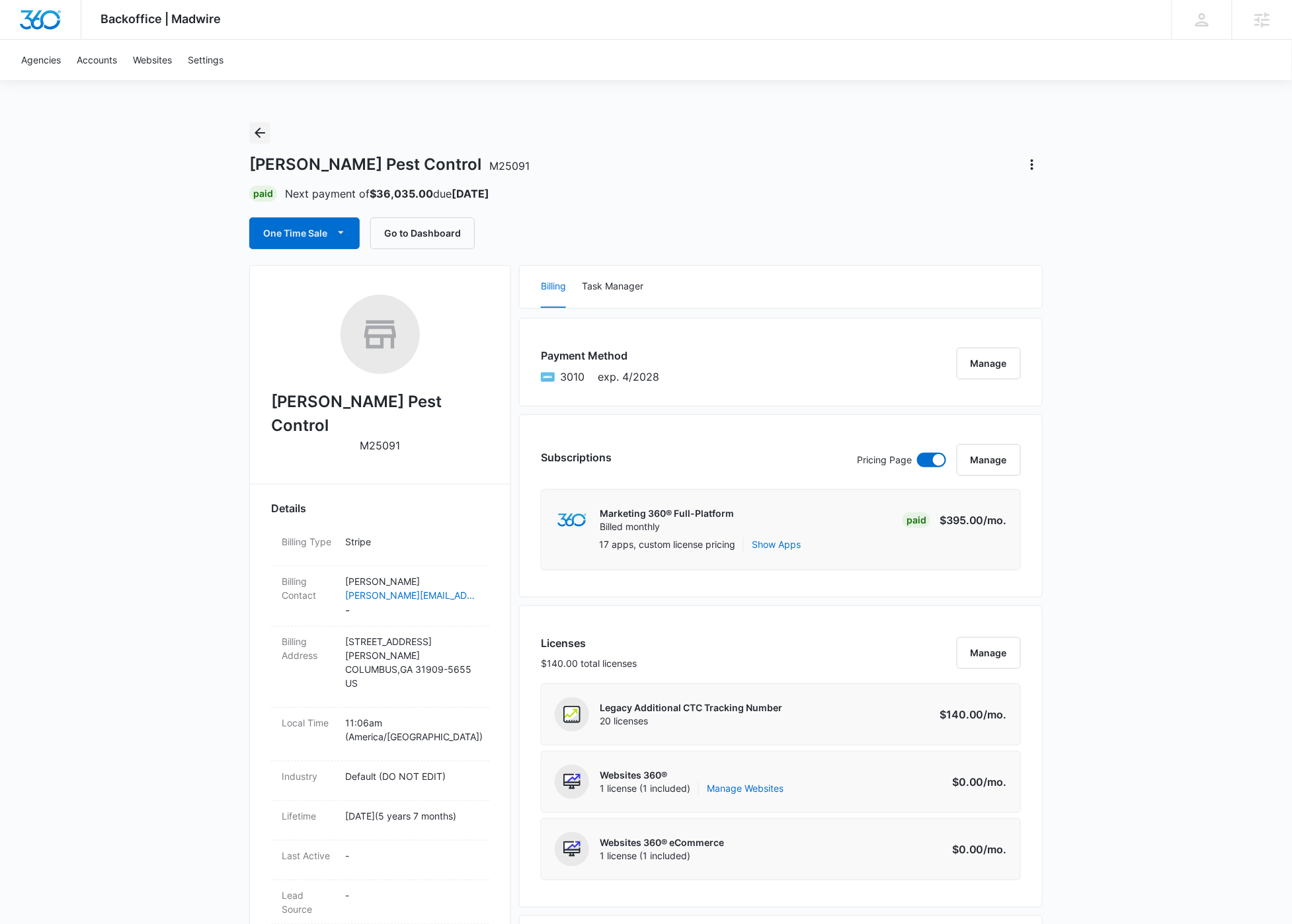
click at [255, 130] on icon "Back" at bounding box center [260, 133] width 16 height 16
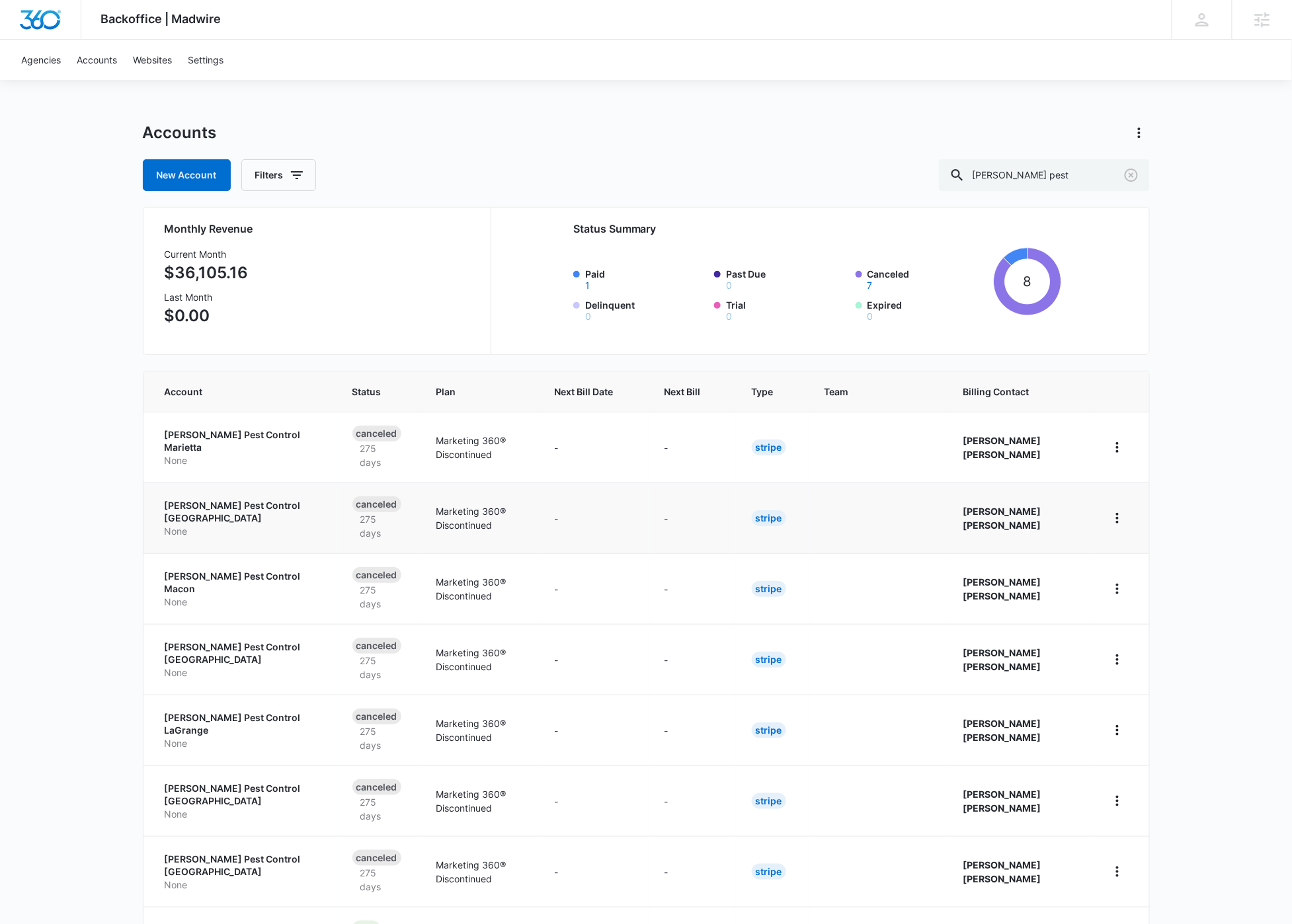
scroll to position [7, 0]
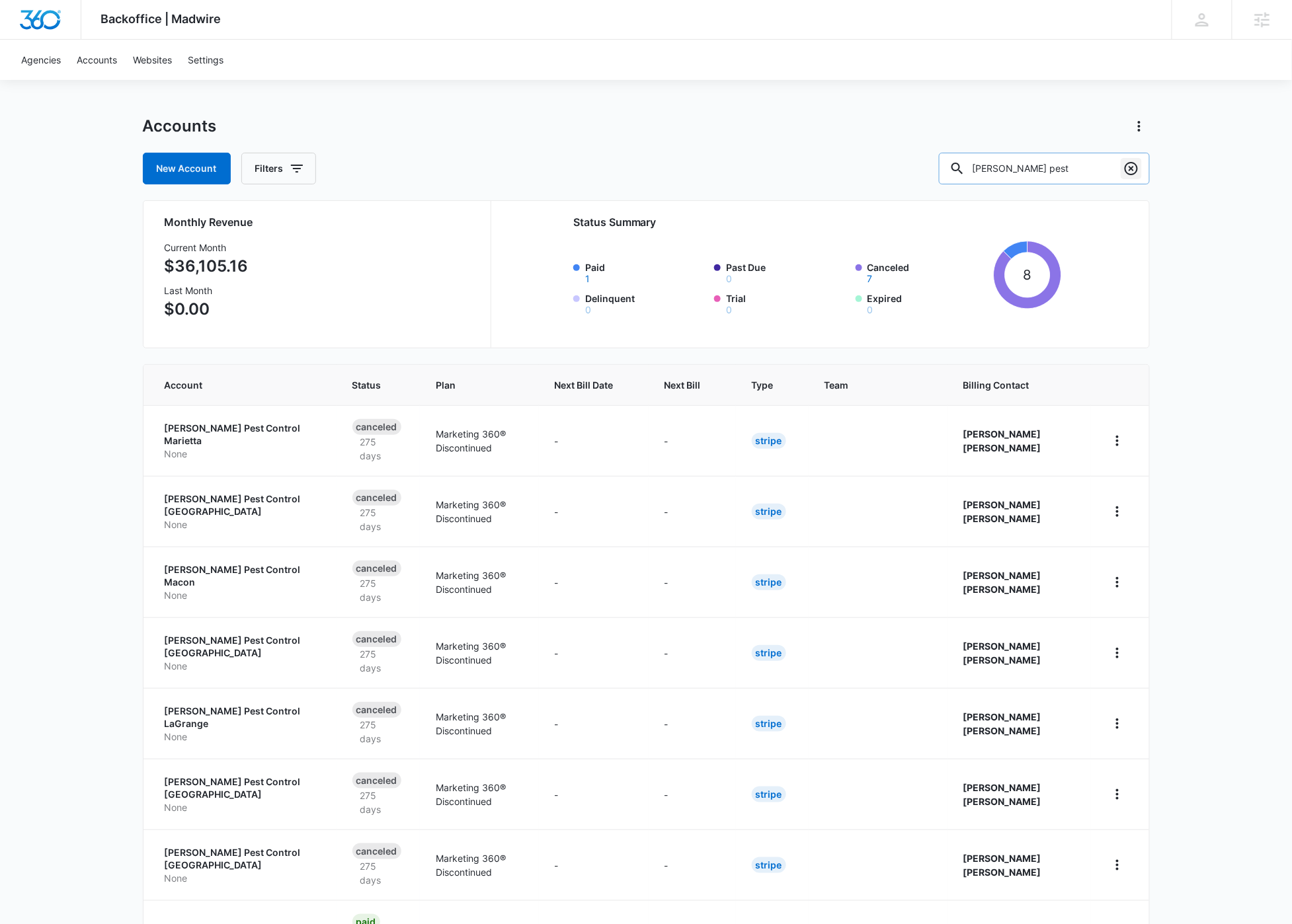
click at [1135, 172] on icon "Clear" at bounding box center [1131, 169] width 13 height 13
